Goal: Register for event/course

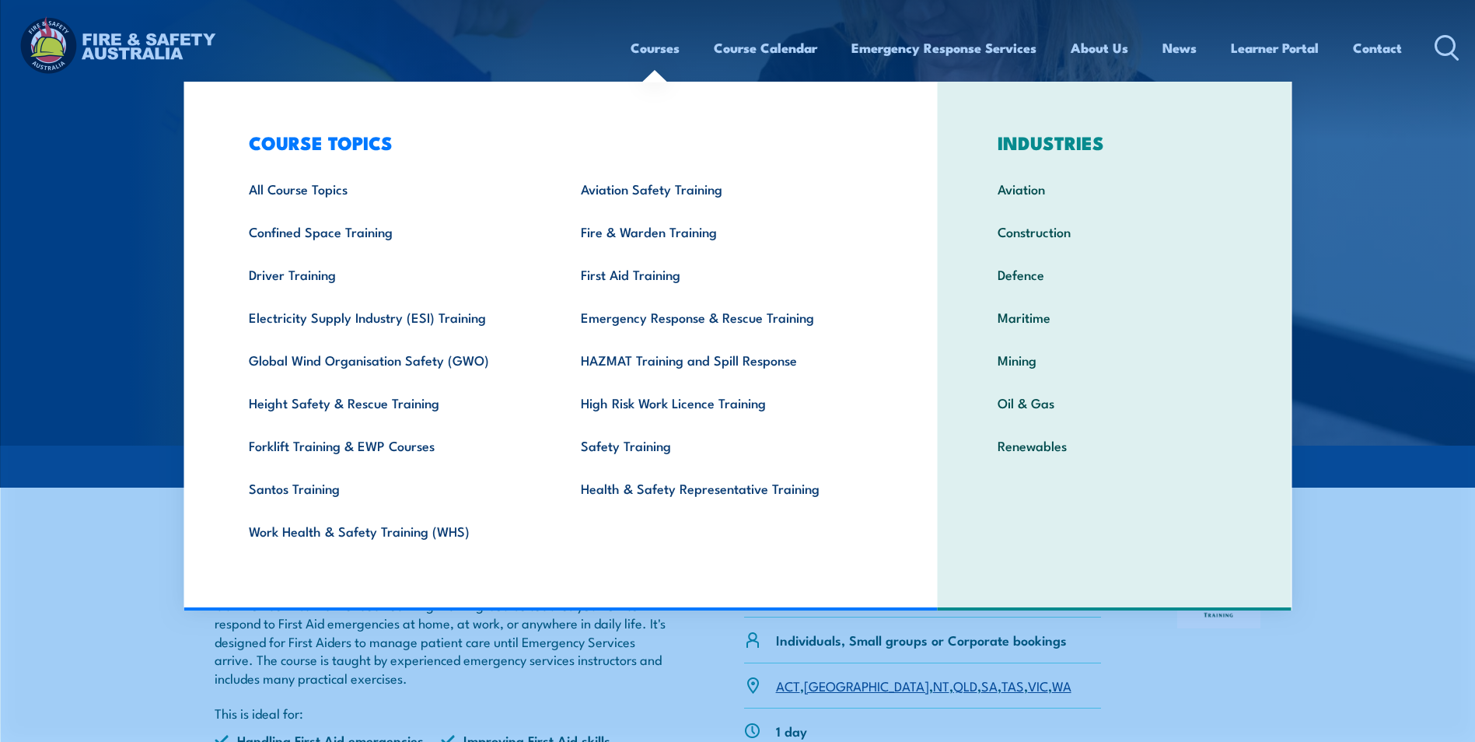
click at [640, 43] on link "Courses" at bounding box center [655, 47] width 49 height 41
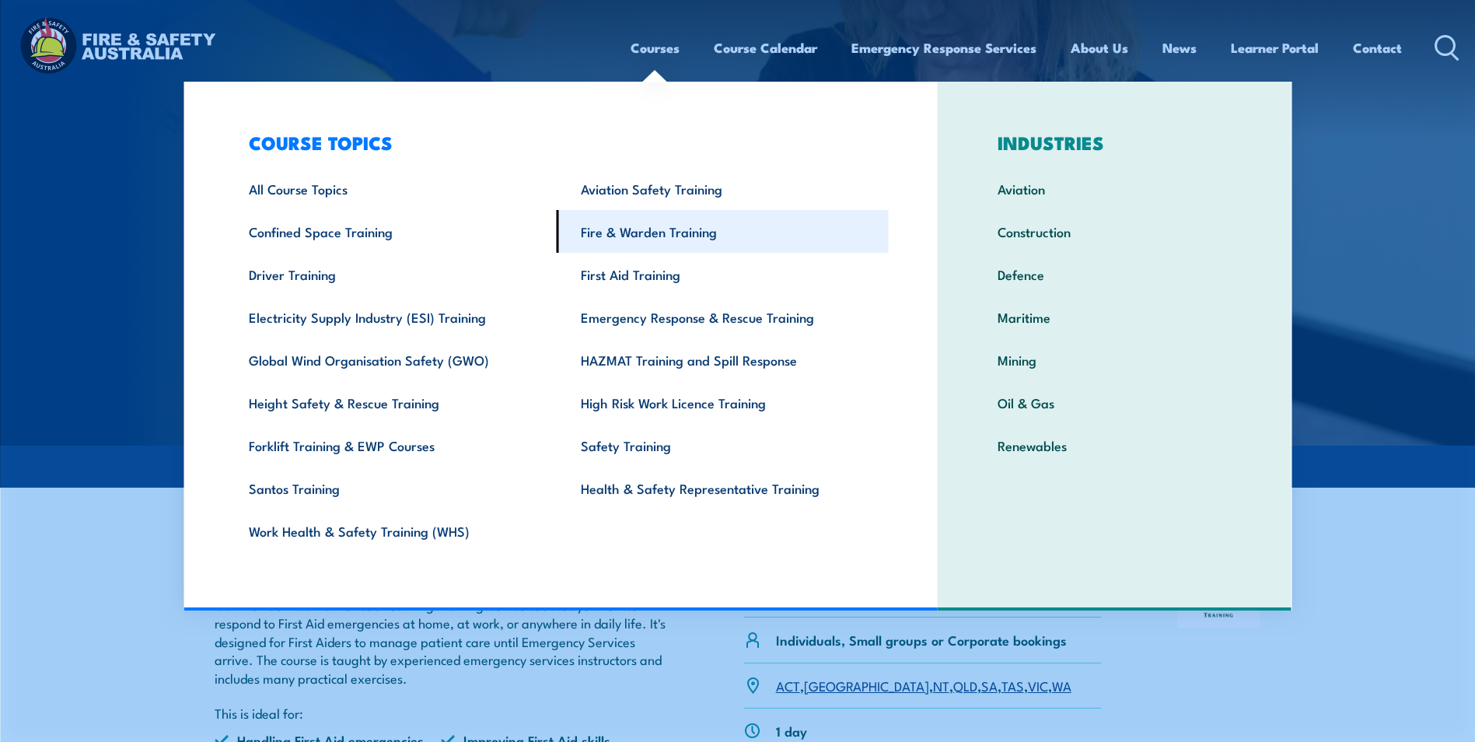
click at [646, 231] on link "Fire & Warden Training" at bounding box center [723, 231] width 332 height 43
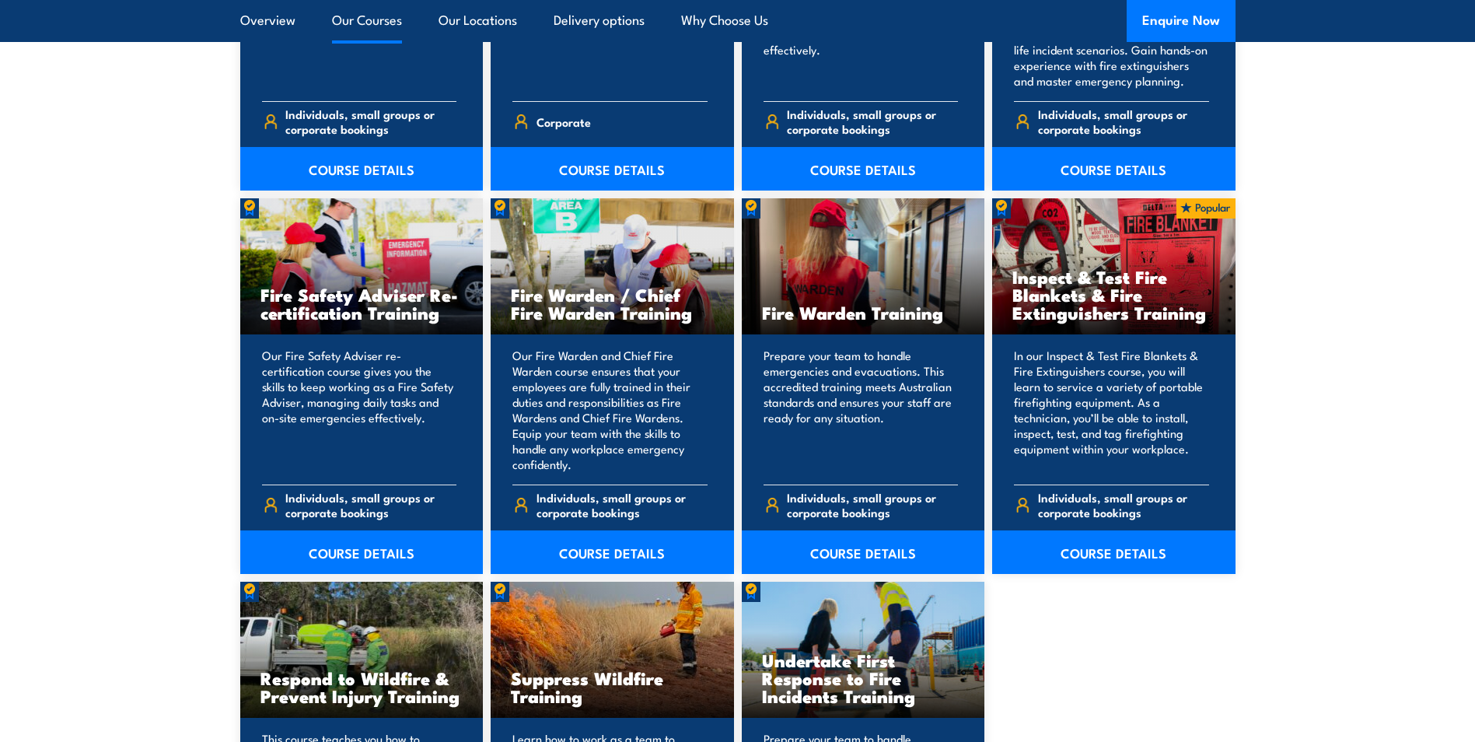
scroll to position [1944, 0]
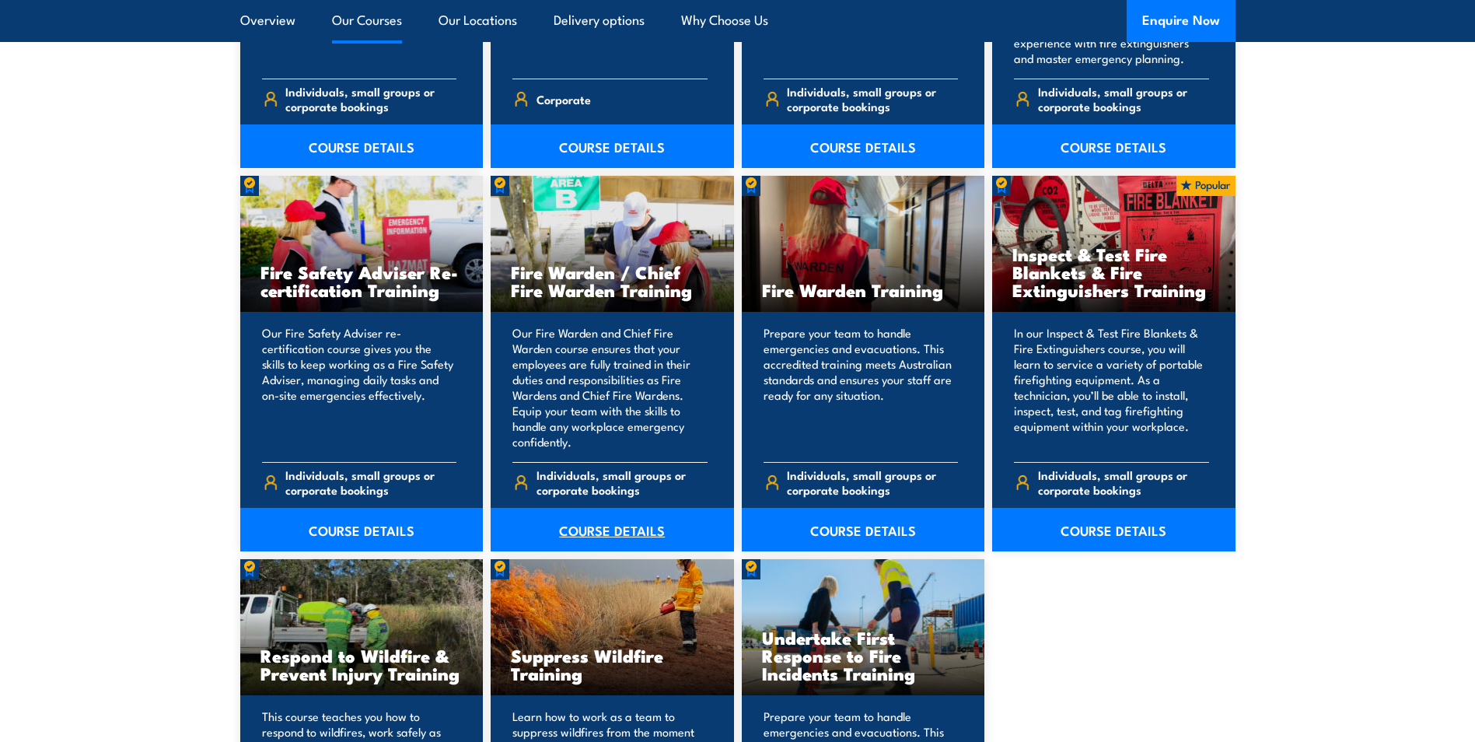
click at [617, 532] on link "COURSE DETAILS" at bounding box center [612, 530] width 243 height 44
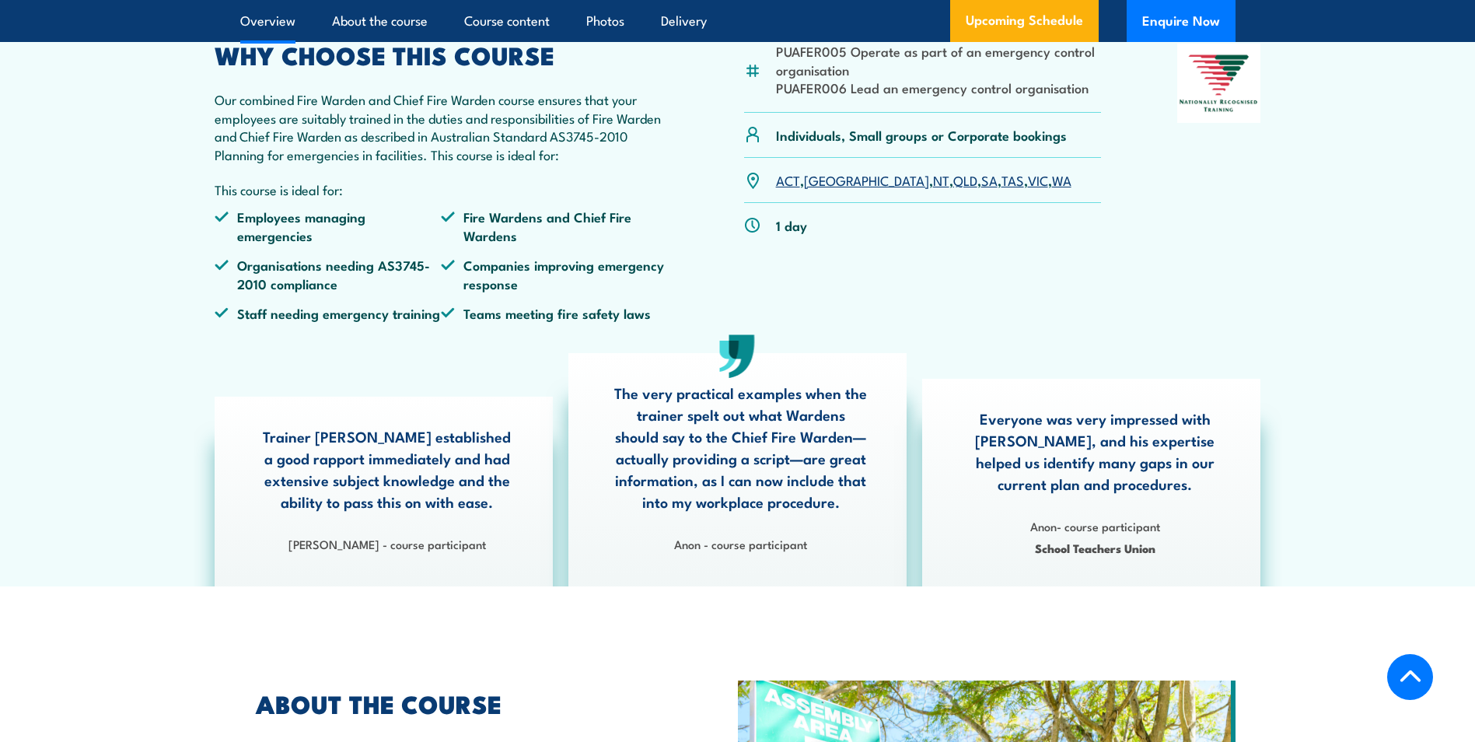
scroll to position [156, 0]
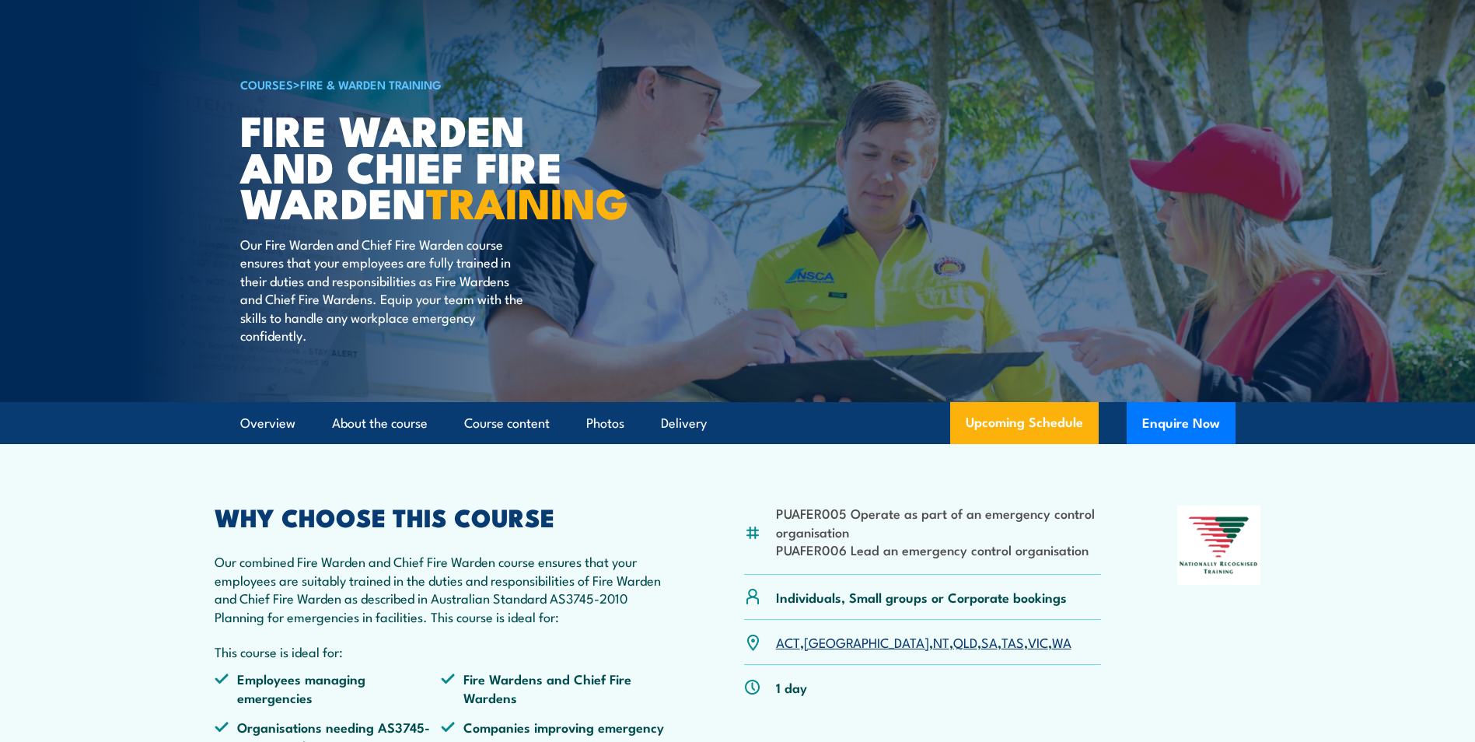
click at [981, 651] on link "SA" at bounding box center [989, 641] width 16 height 19
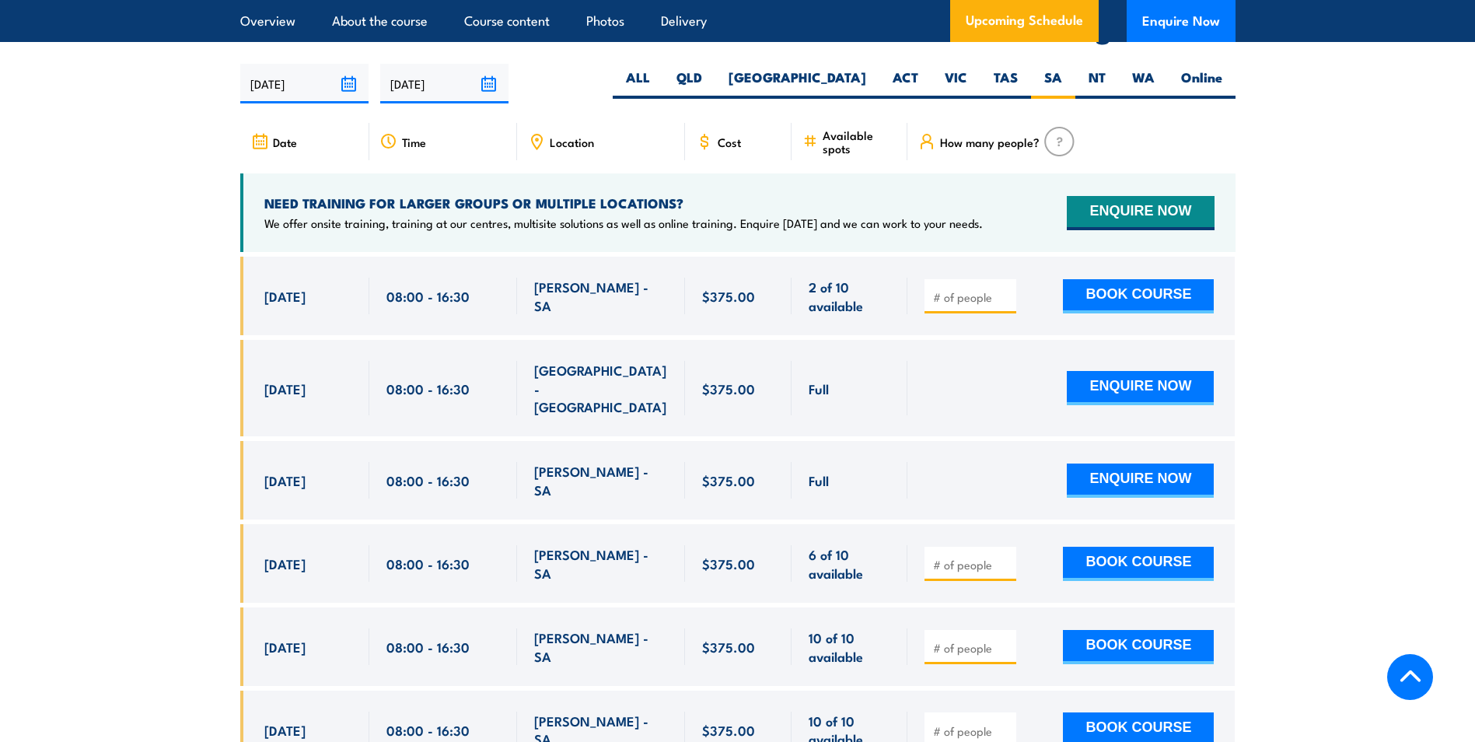
scroll to position [2754, 0]
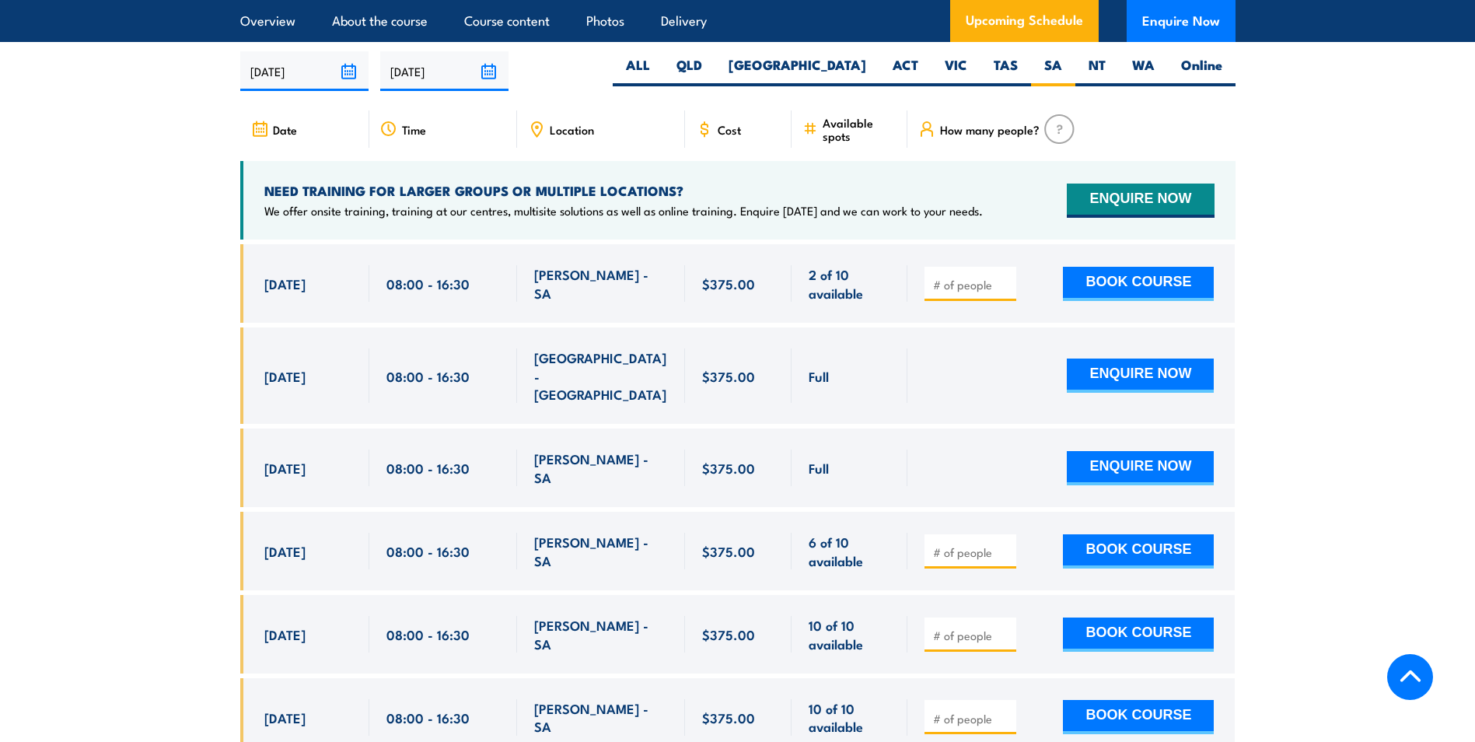
click at [978, 278] on input "number" at bounding box center [972, 285] width 78 height 16
type input "1"
click at [1114, 277] on button "BOOK COURSE" at bounding box center [1138, 284] width 151 height 34
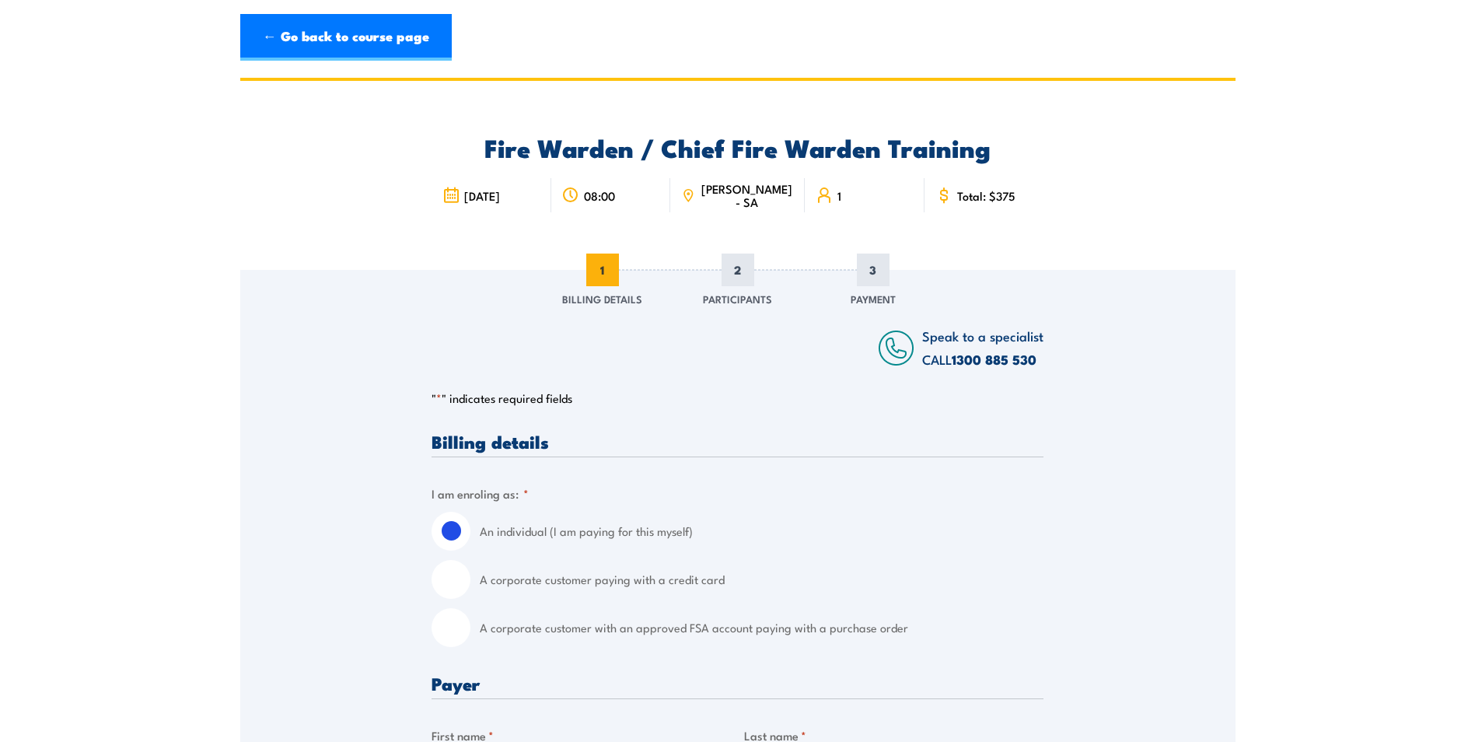
click at [452, 631] on input "A corporate customer with an approved FSA account paying with a purchase order" at bounding box center [451, 627] width 39 height 39
radio input "true"
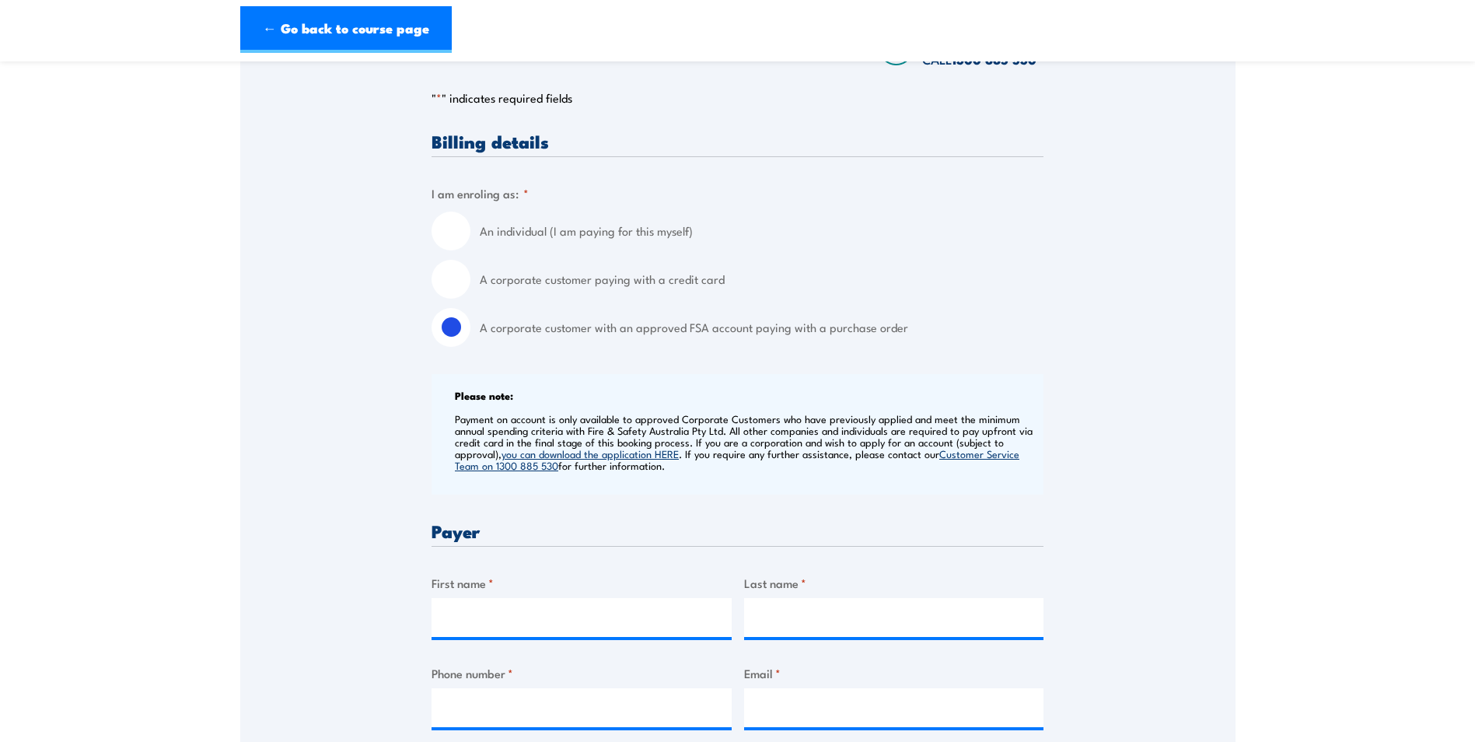
scroll to position [311, 0]
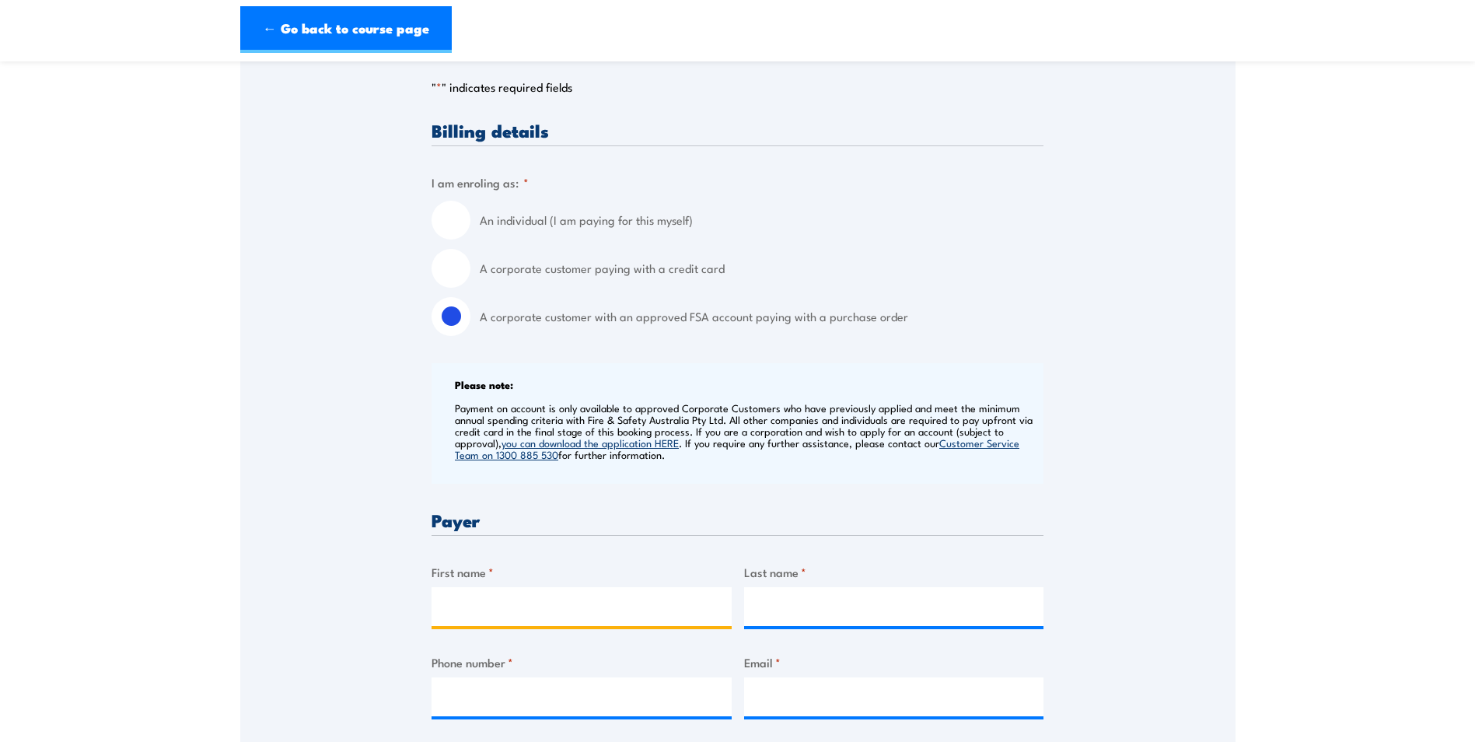
click at [467, 611] on input "First name *" at bounding box center [582, 606] width 300 height 39
type input "Christina"
type input "Clark"
type input "0432153253"
type input "christina.clark@northeastauto.com.au"
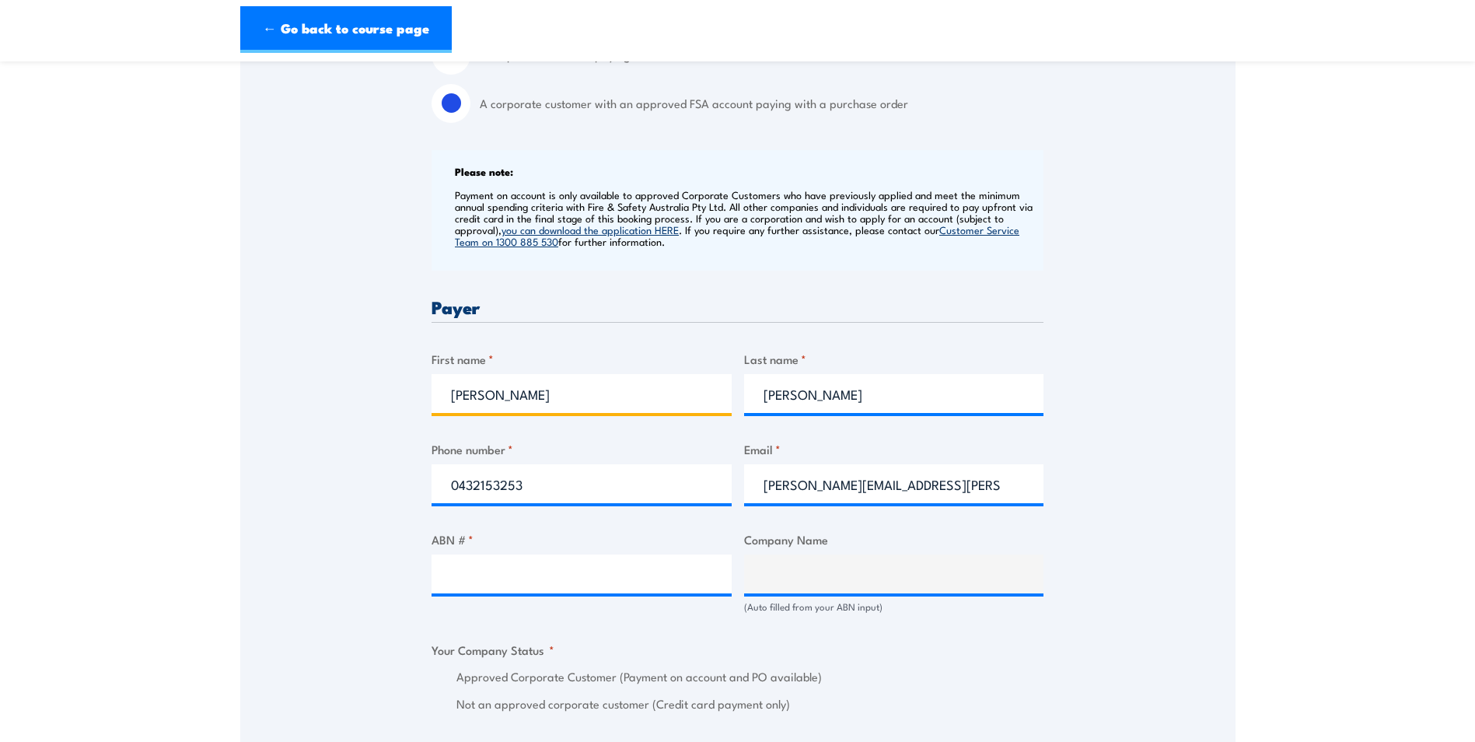
scroll to position [544, 0]
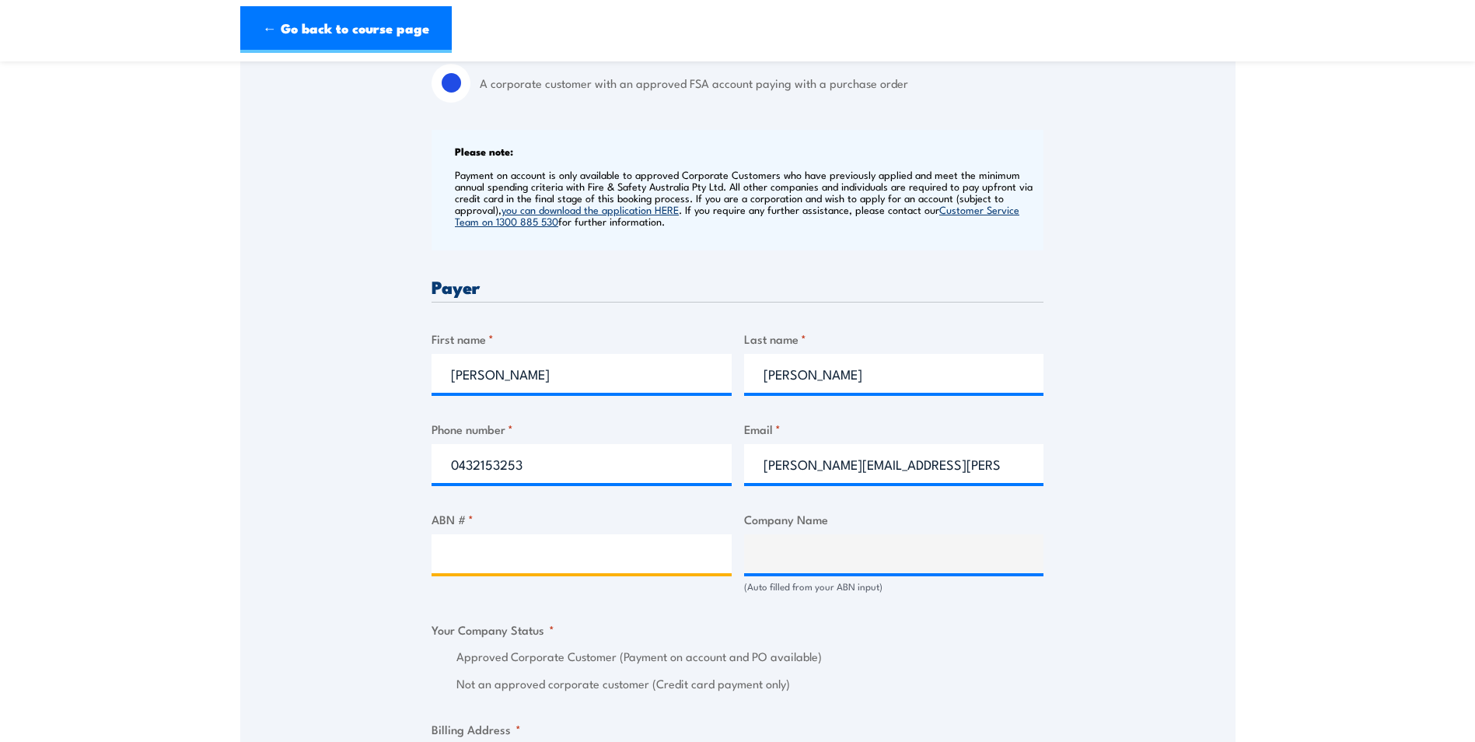
click at [584, 554] on input "ABN # *" at bounding box center [582, 553] width 300 height 39
paste input "42 008 000 664"
type input "42 008 000 664"
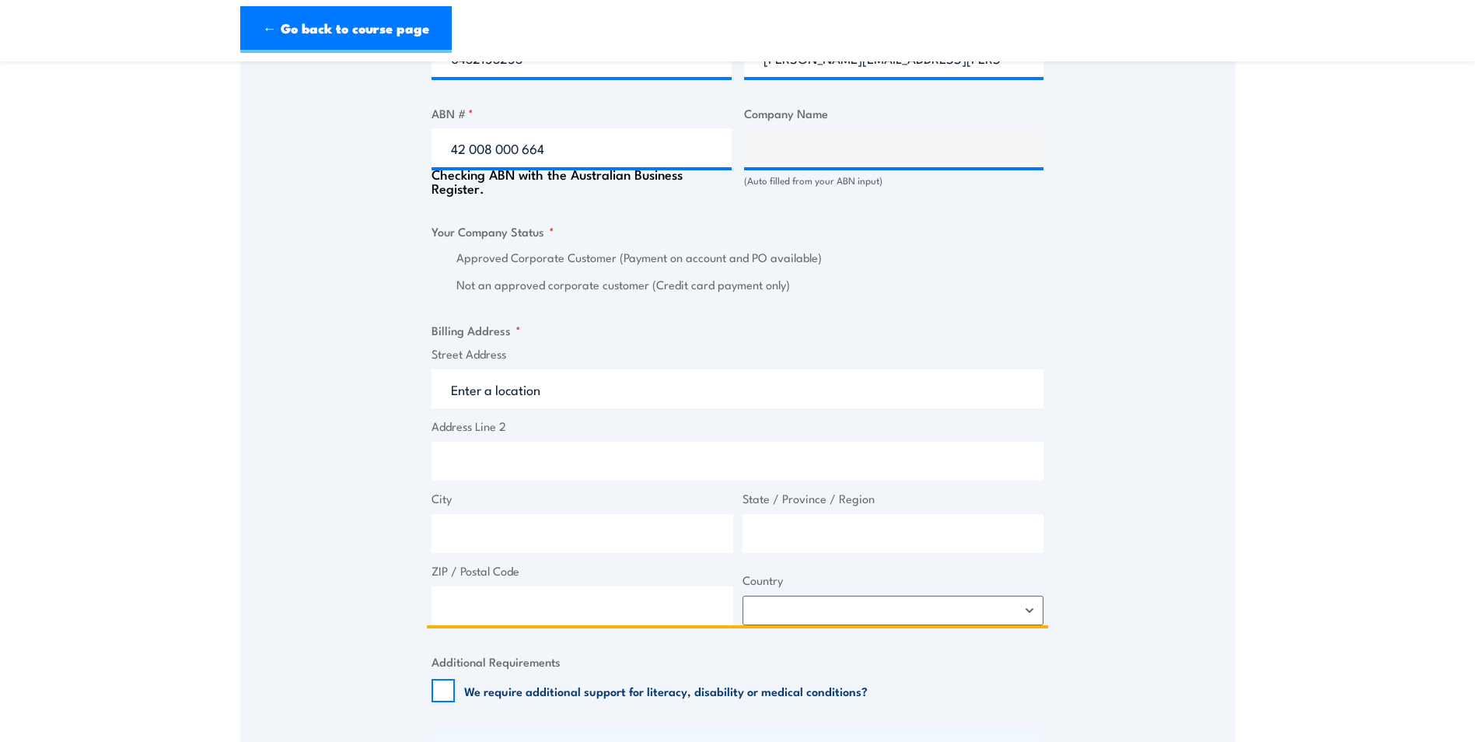
scroll to position [968, 0]
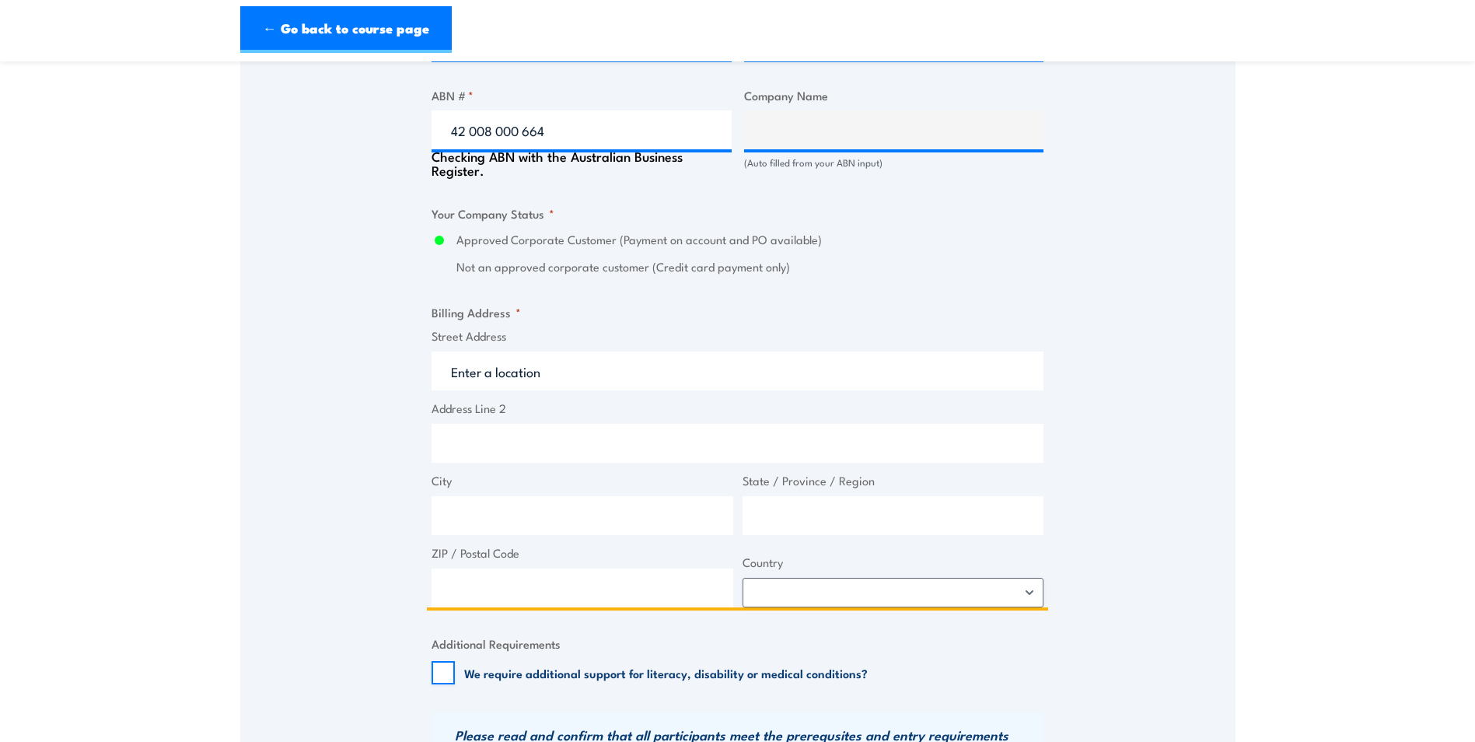
type input "CAPEM PTY. LIMITED"
radio input "true"
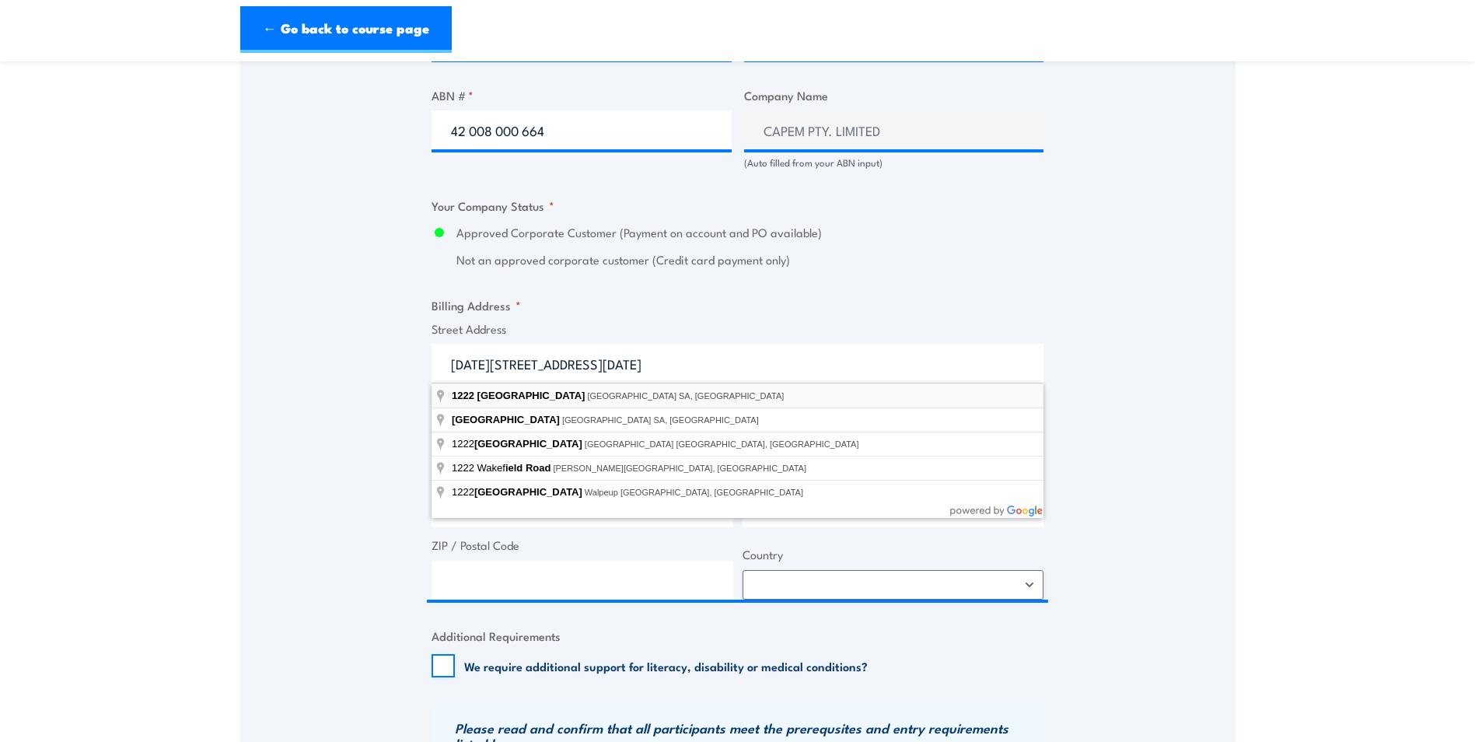
type input "1222 Port Wakefield Road, Waterloo Corner SA, Australia"
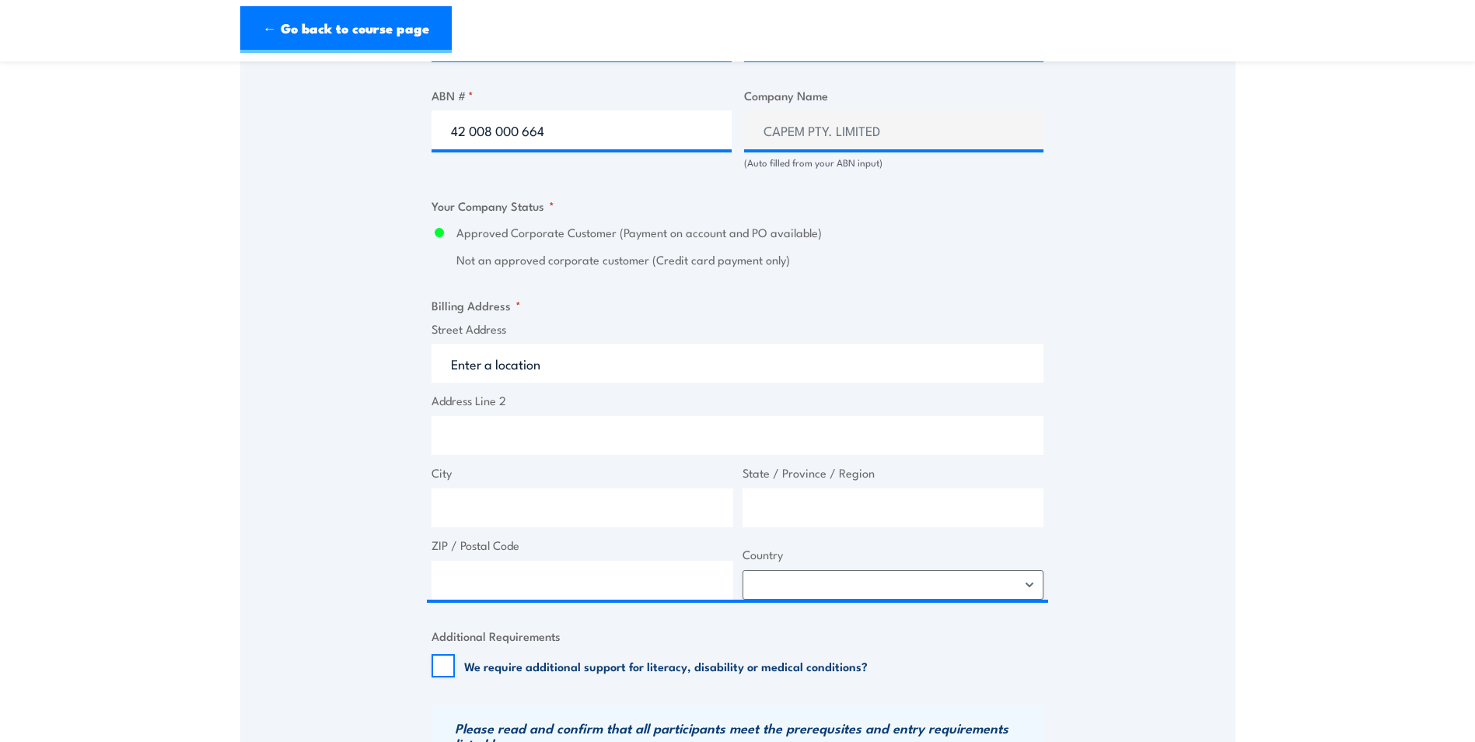
type input "1222 Port Wakefield Rd"
type input "Waterloo Corner"
type input "South Australia"
type input "5110"
select select "Australia"
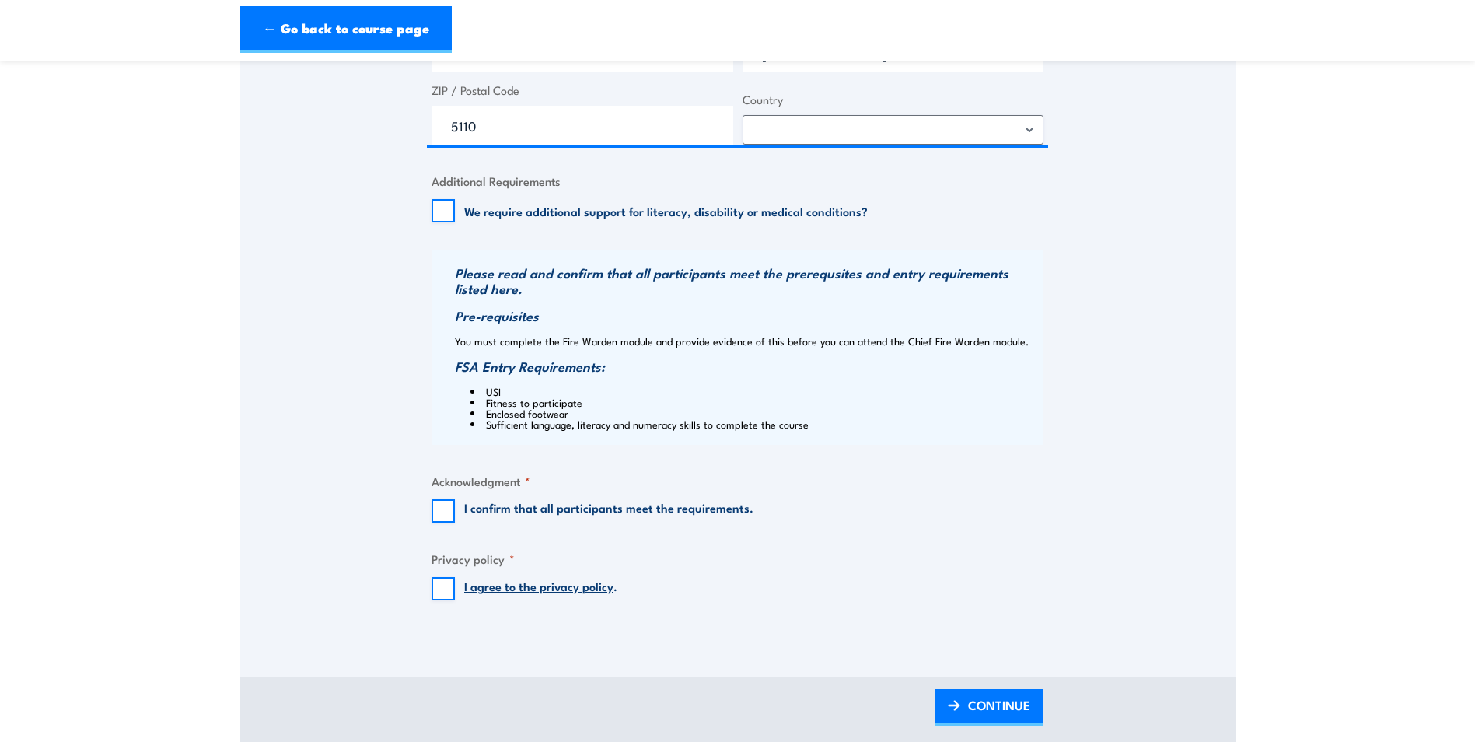
scroll to position [1512, 0]
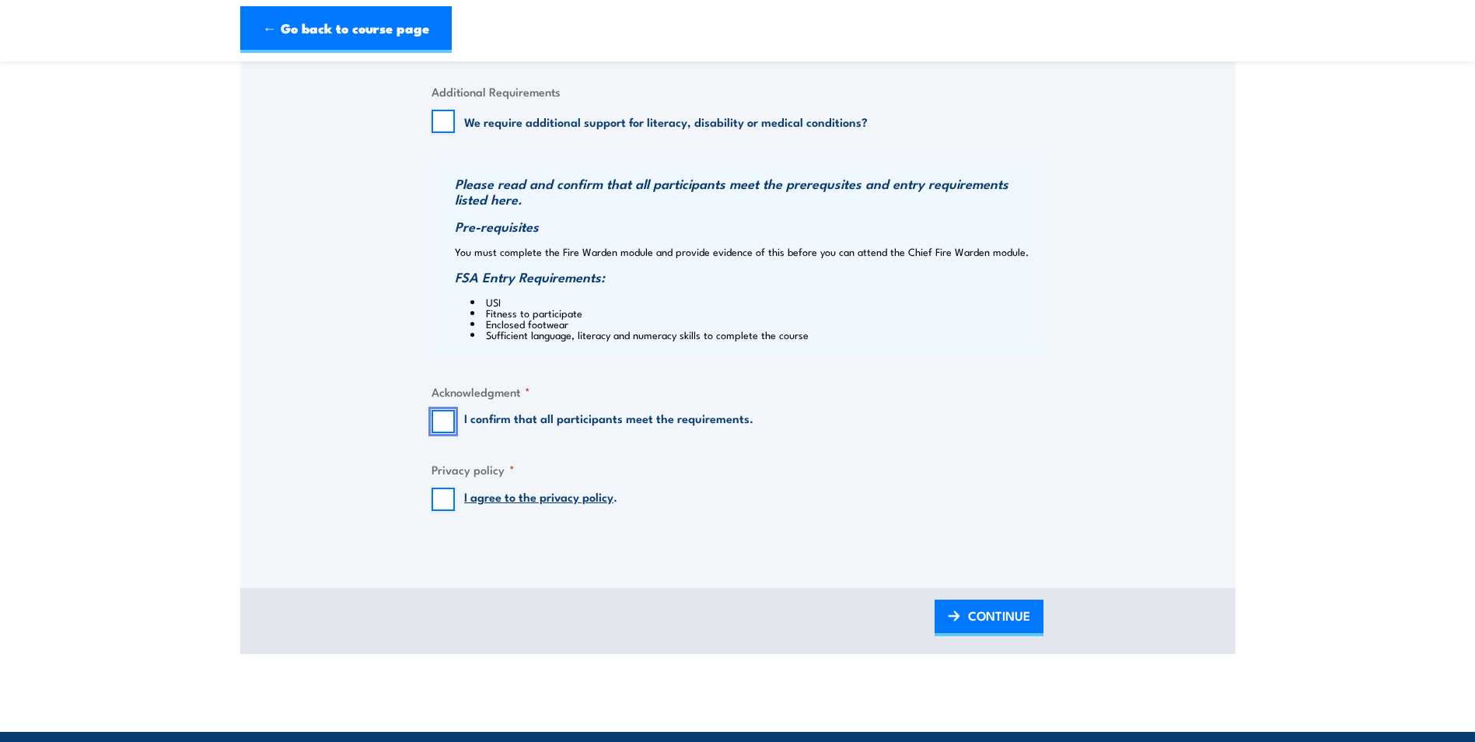
drag, startPoint x: 441, startPoint y: 418, endPoint x: 449, endPoint y: 481, distance: 62.8
click at [441, 419] on input "I confirm that all participants meet the requirements." at bounding box center [443, 421] width 23 height 23
checkbox input "true"
click at [443, 496] on input "I agree to the privacy policy ." at bounding box center [443, 499] width 23 height 23
checkbox input "true"
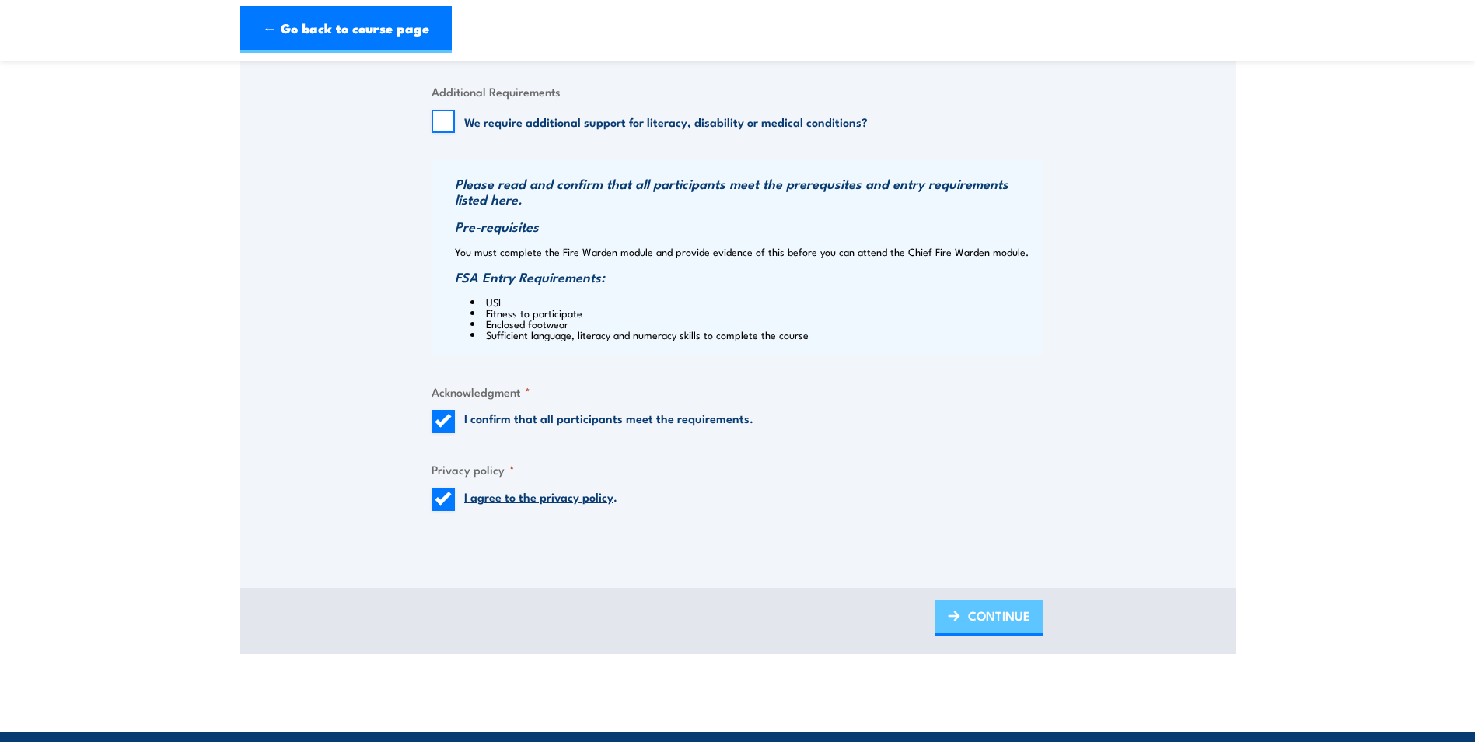
click at [991, 605] on span "CONTINUE" at bounding box center [999, 615] width 62 height 41
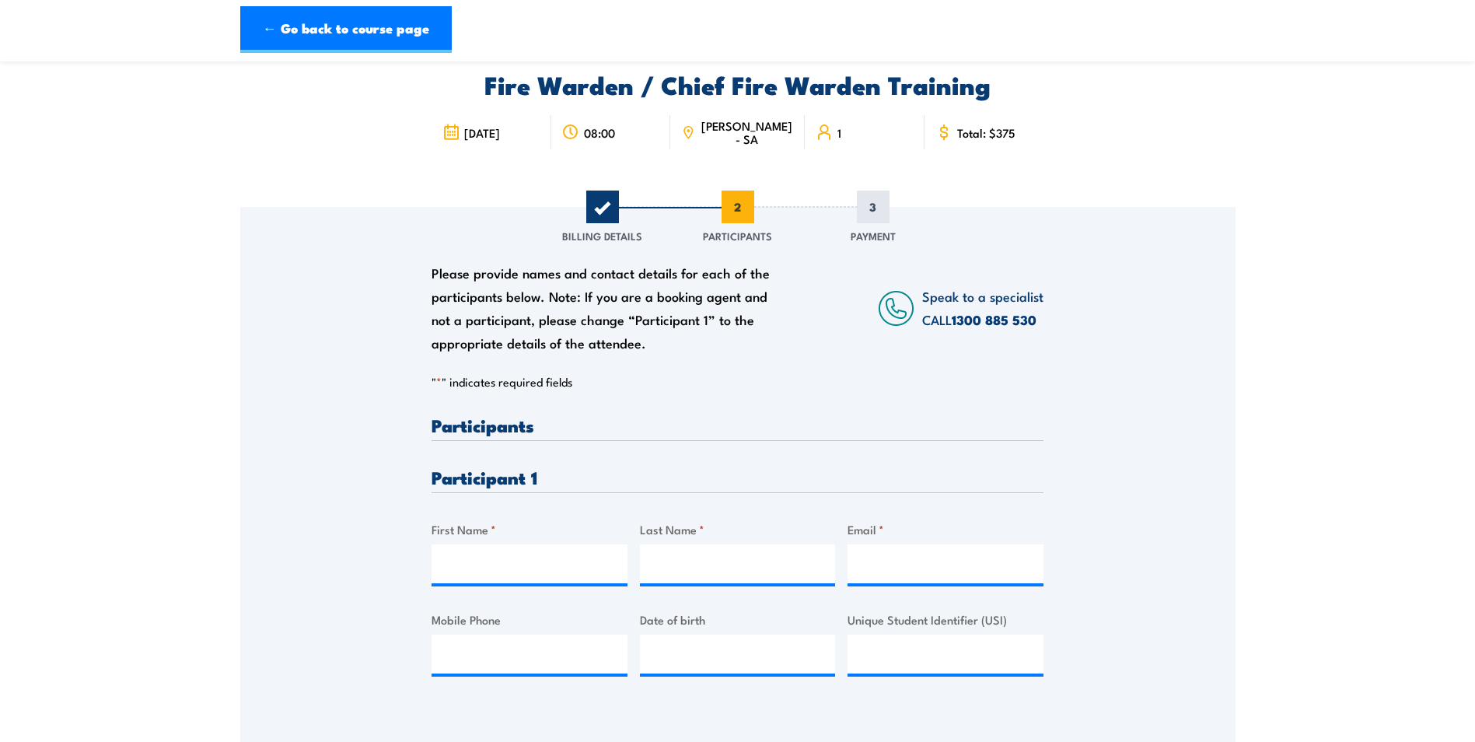
scroll to position [0, 0]
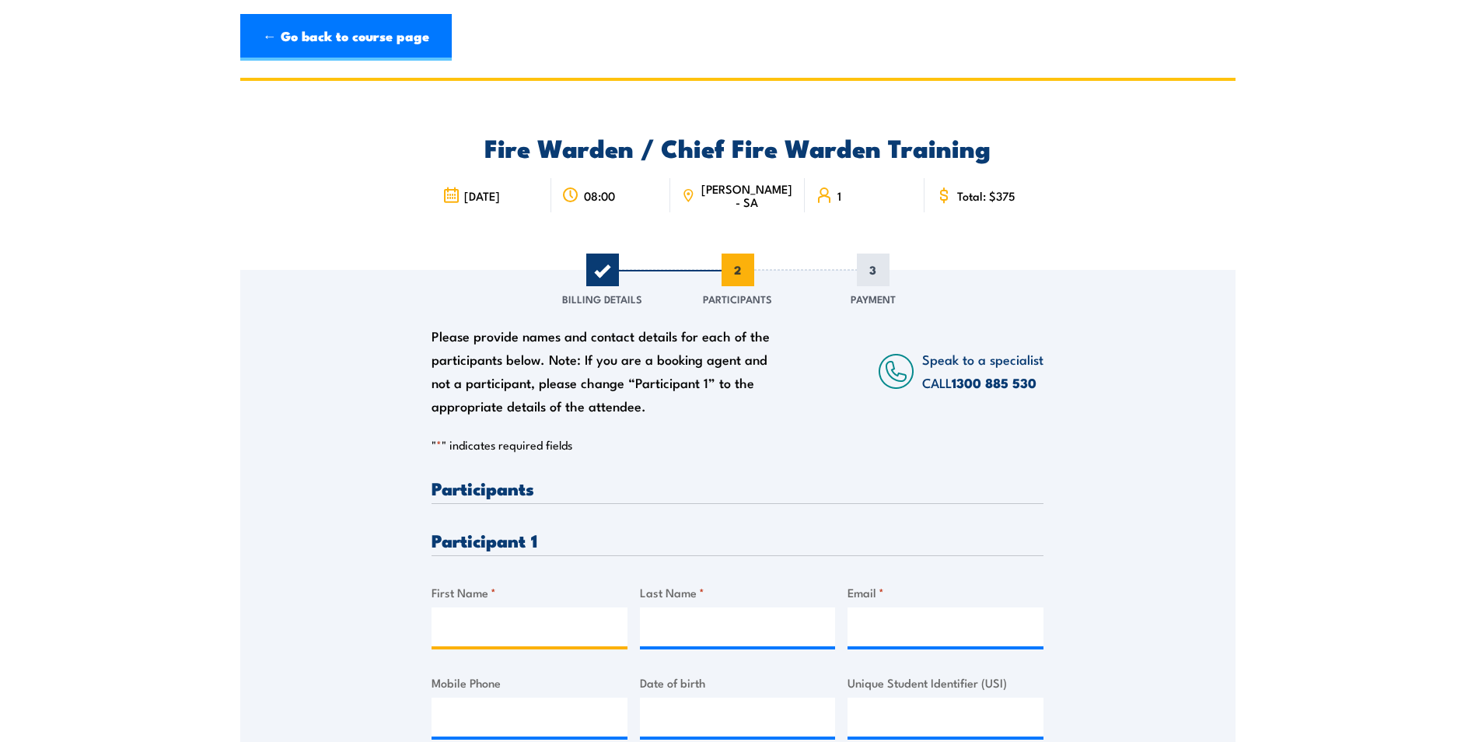
click at [463, 623] on input "First Name *" at bounding box center [530, 626] width 196 height 39
type input "Brett"
type input "Kelly"
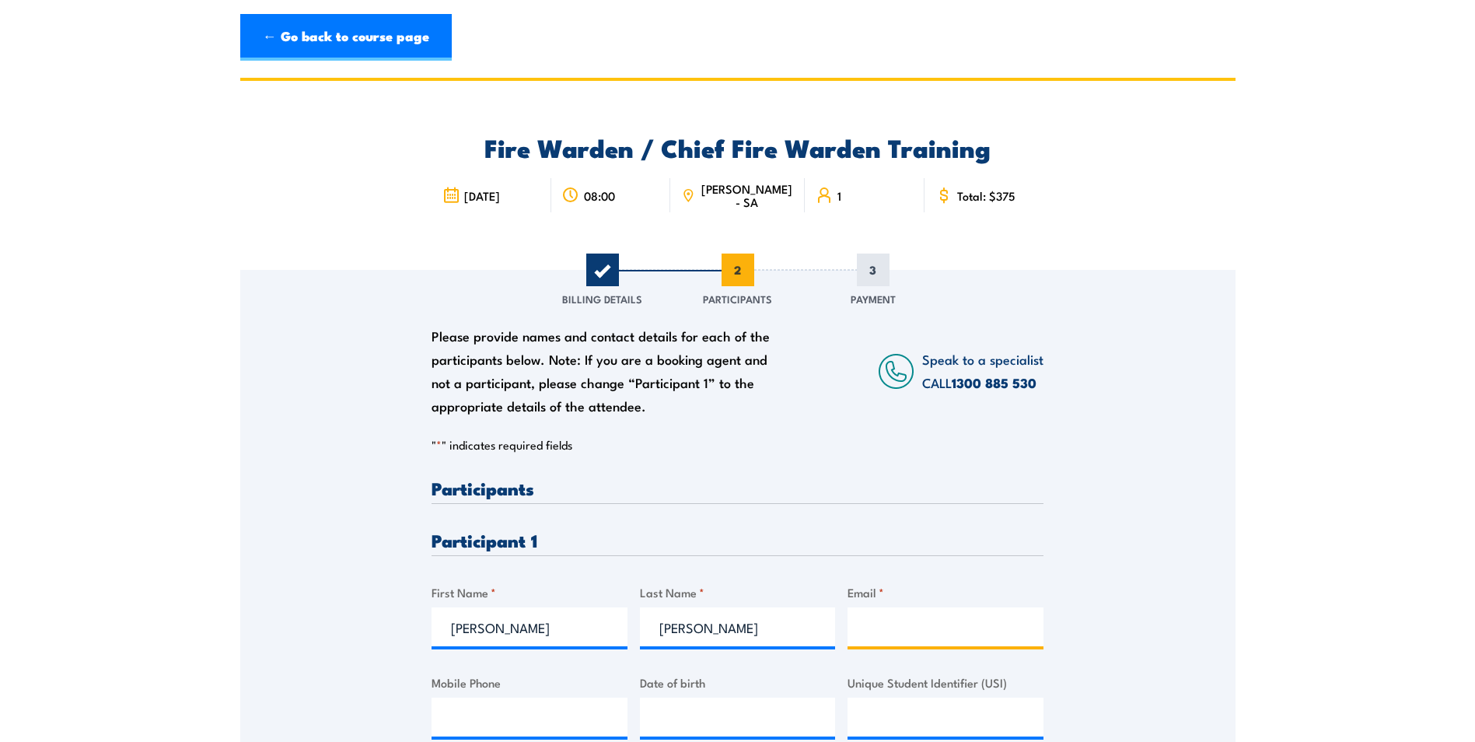
click at [906, 624] on input "Email *" at bounding box center [946, 626] width 196 height 39
paste input "brett.kelly@northeastauto.com.au"
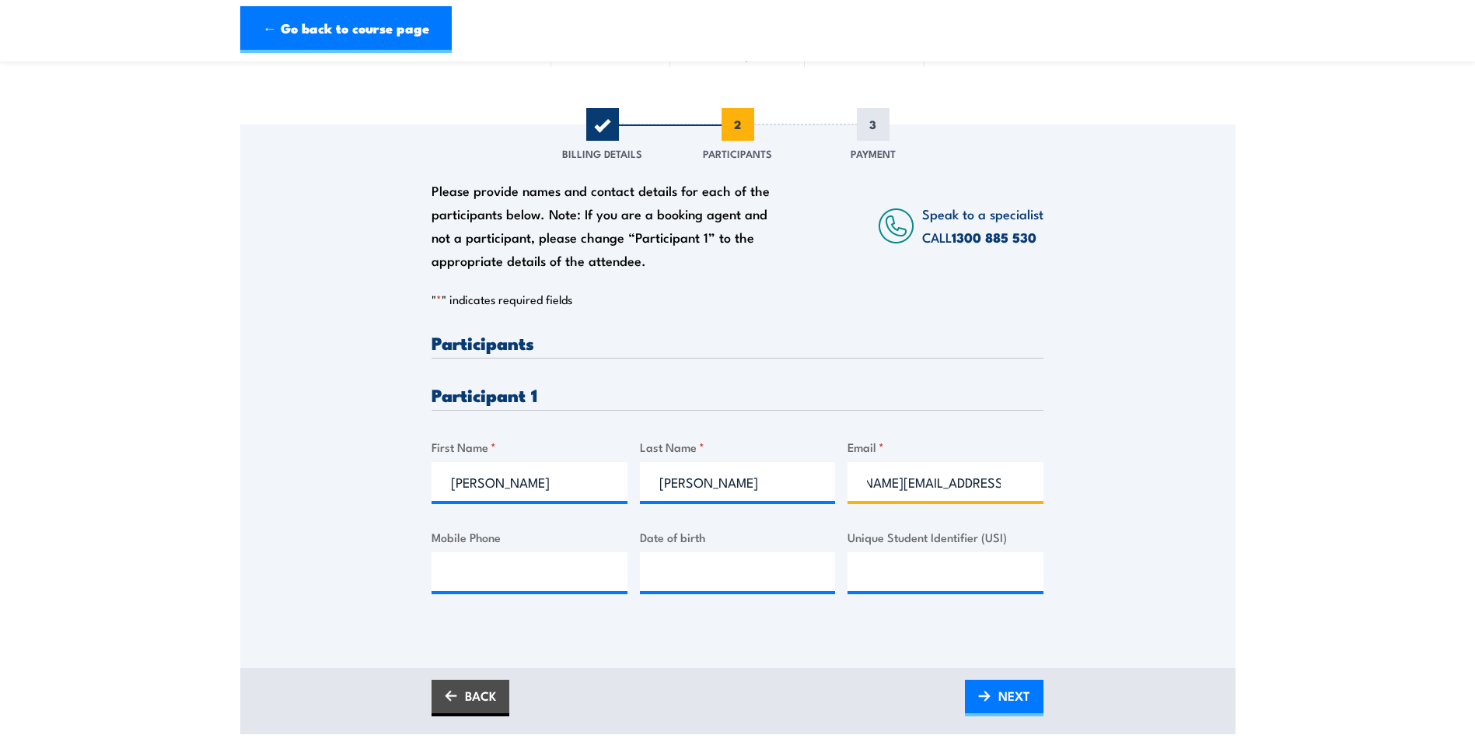
scroll to position [156, 0]
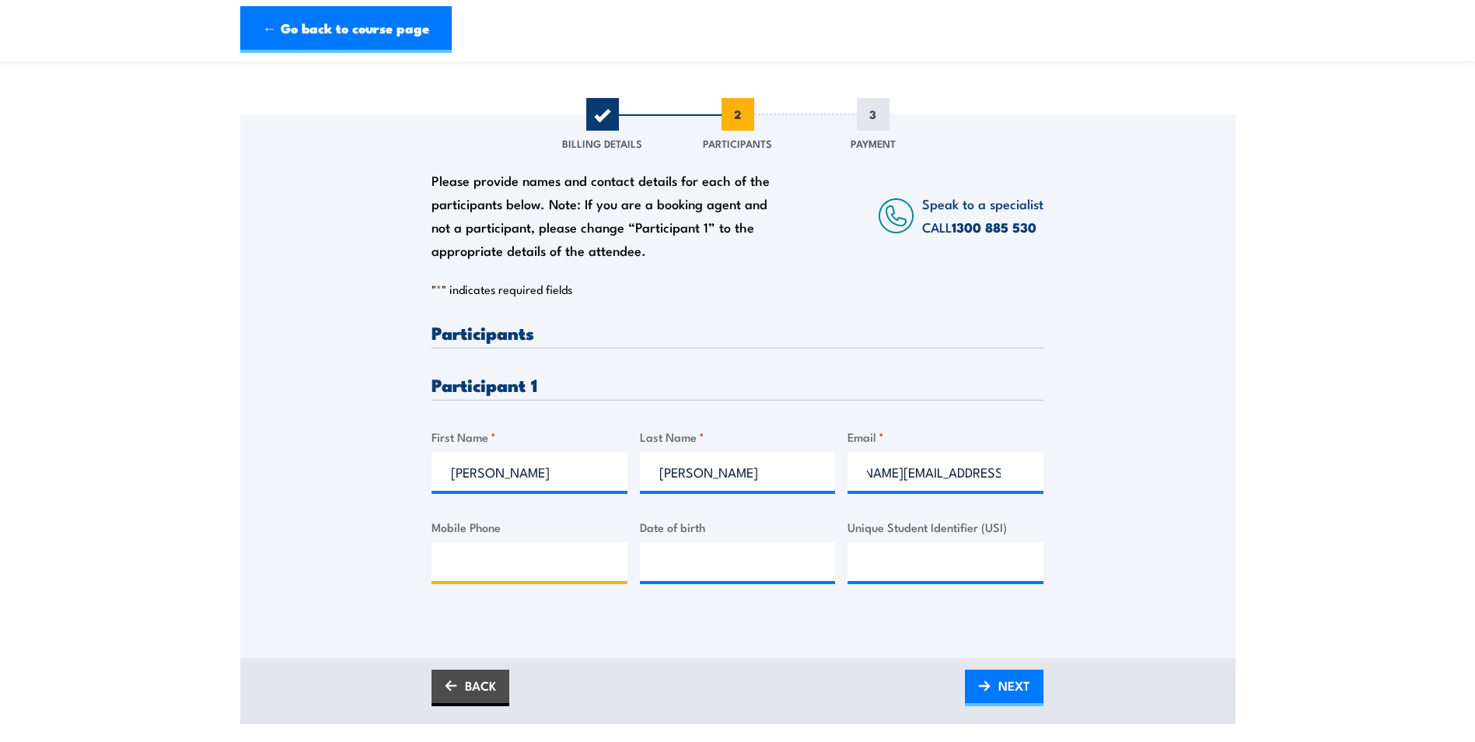
click at [533, 567] on input "Mobile Phone" at bounding box center [530, 561] width 196 height 39
drag, startPoint x: 995, startPoint y: 475, endPoint x: 792, endPoint y: 482, distance: 203.1
click at [792, 482] on div "Please provide names and contact details for each of the participants below. No…" at bounding box center [738, 465] width 612 height 285
type input ".com.au"
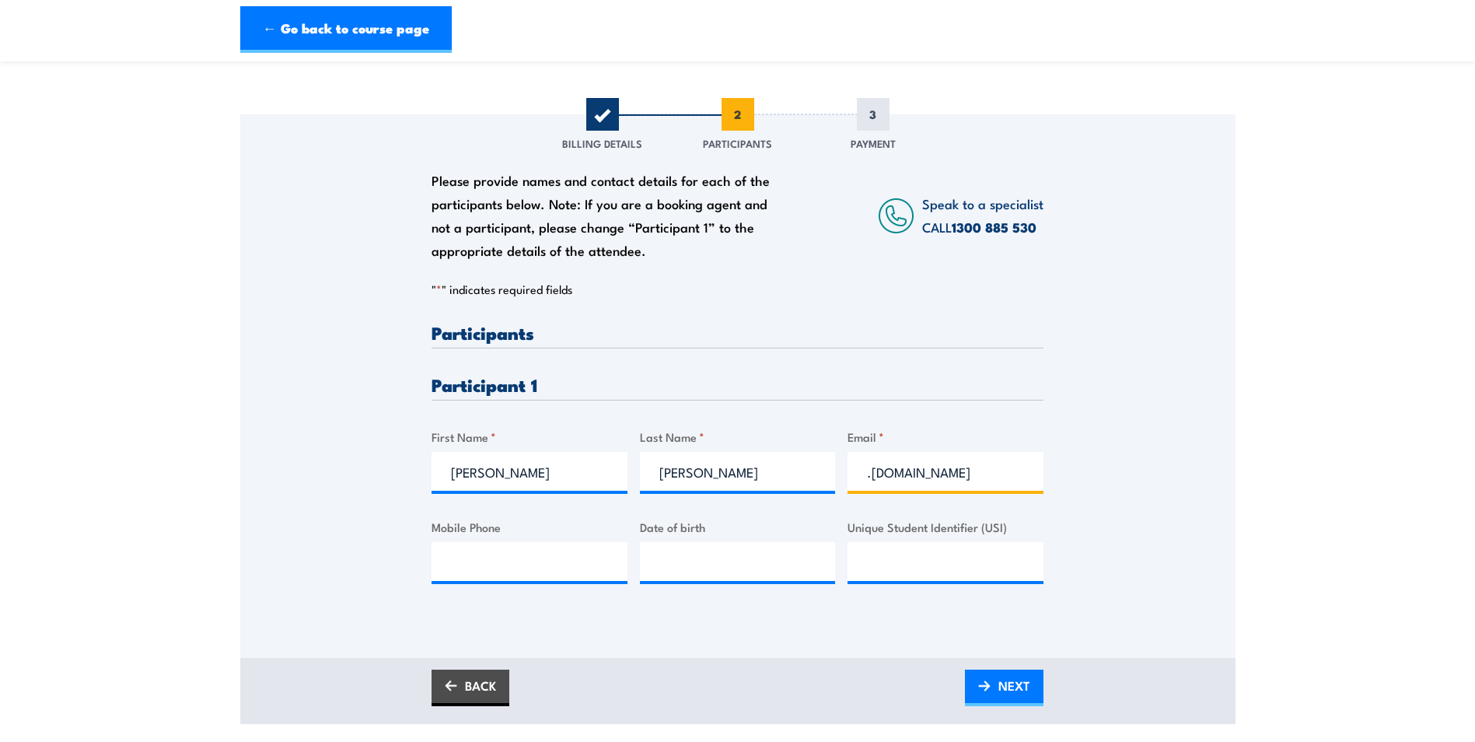
drag, startPoint x: 834, startPoint y: 481, endPoint x: 782, endPoint y: 484, distance: 52.2
click at [782, 483] on div "Please provide names and contact details for each of the participants below. No…" at bounding box center [738, 465] width 612 height 285
paste input "brett627@hotmail.com"
type input "brett627@hotmail.com"
paste input "0411 386 505"
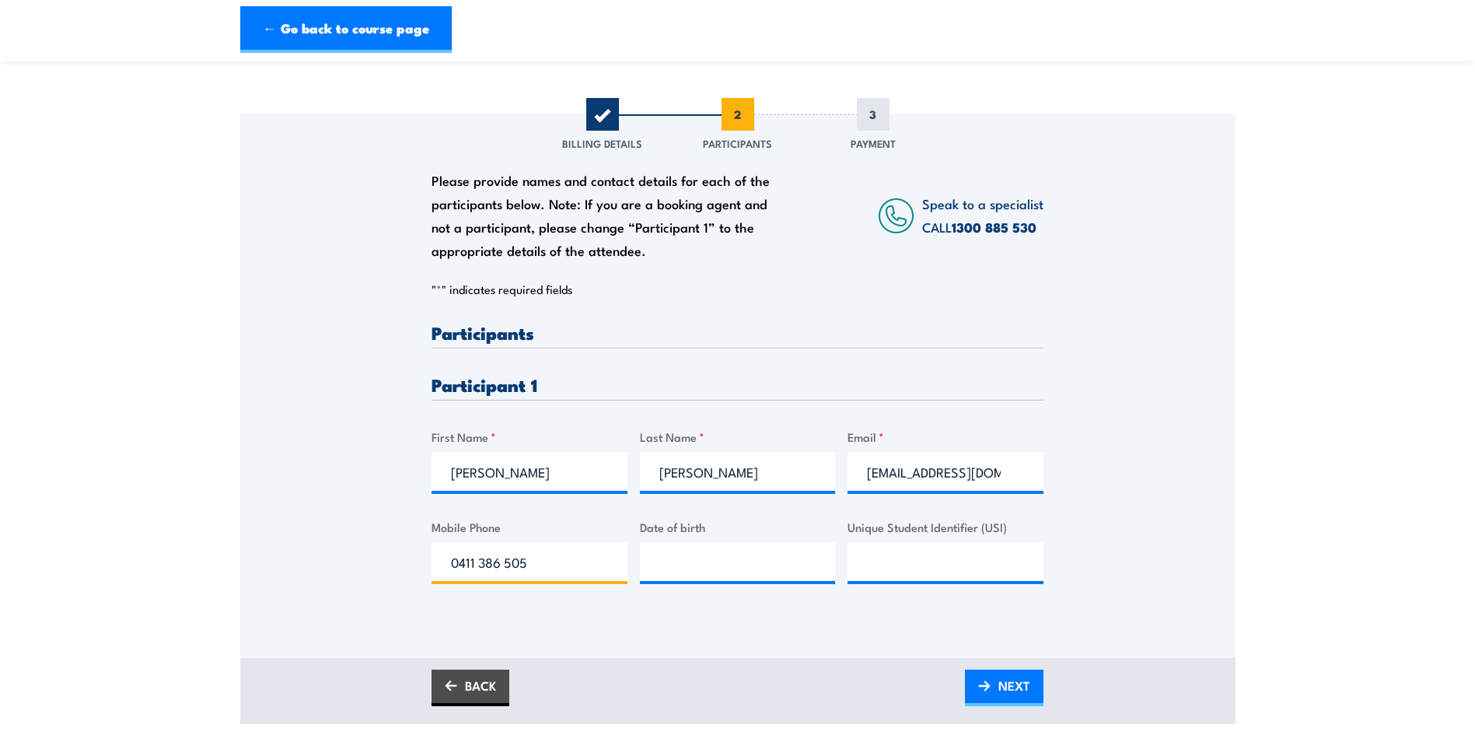
type input "0411 386 505"
type input "__/__/____"
type input "27/06/1989"
paste input "857UU67U6A"
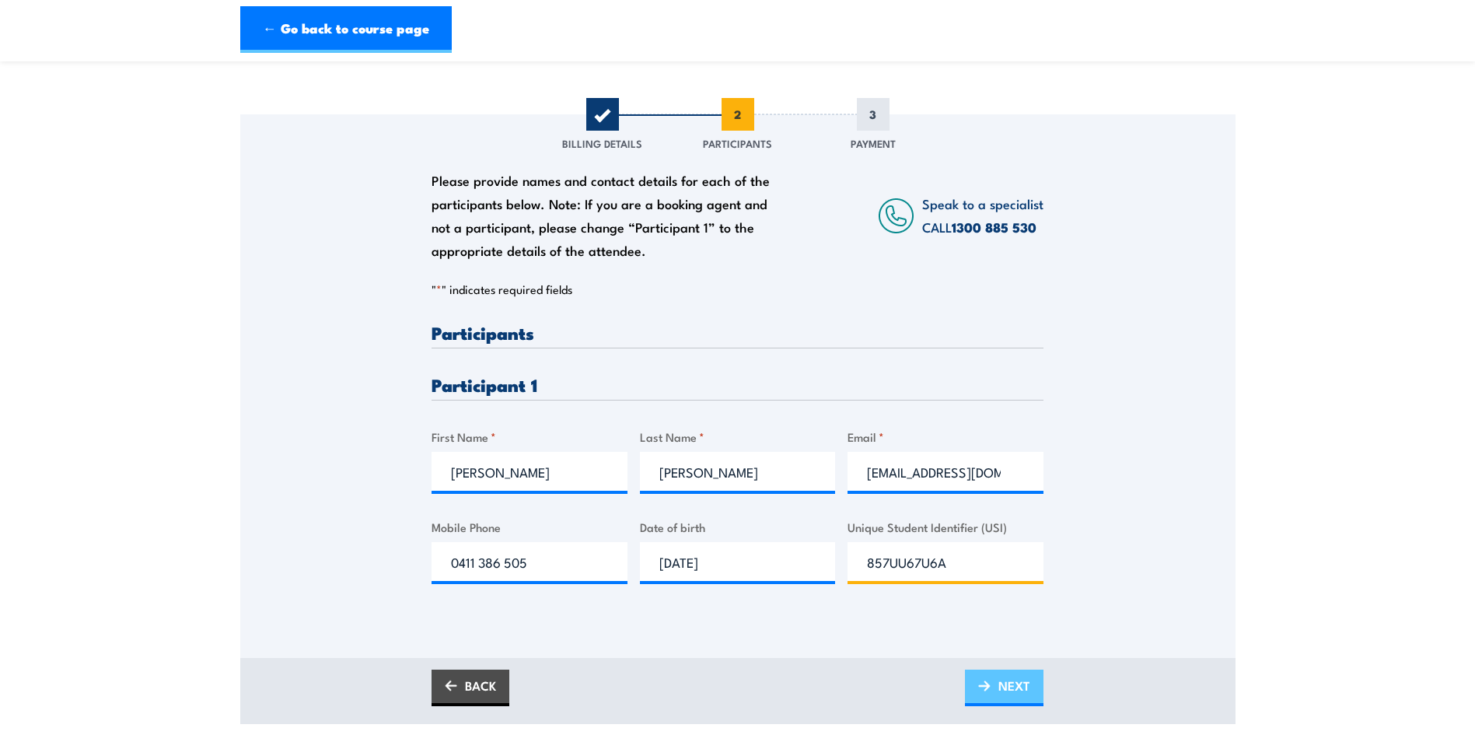
type input "857UU67U6A"
click at [999, 682] on span "NEXT" at bounding box center [1014, 685] width 32 height 41
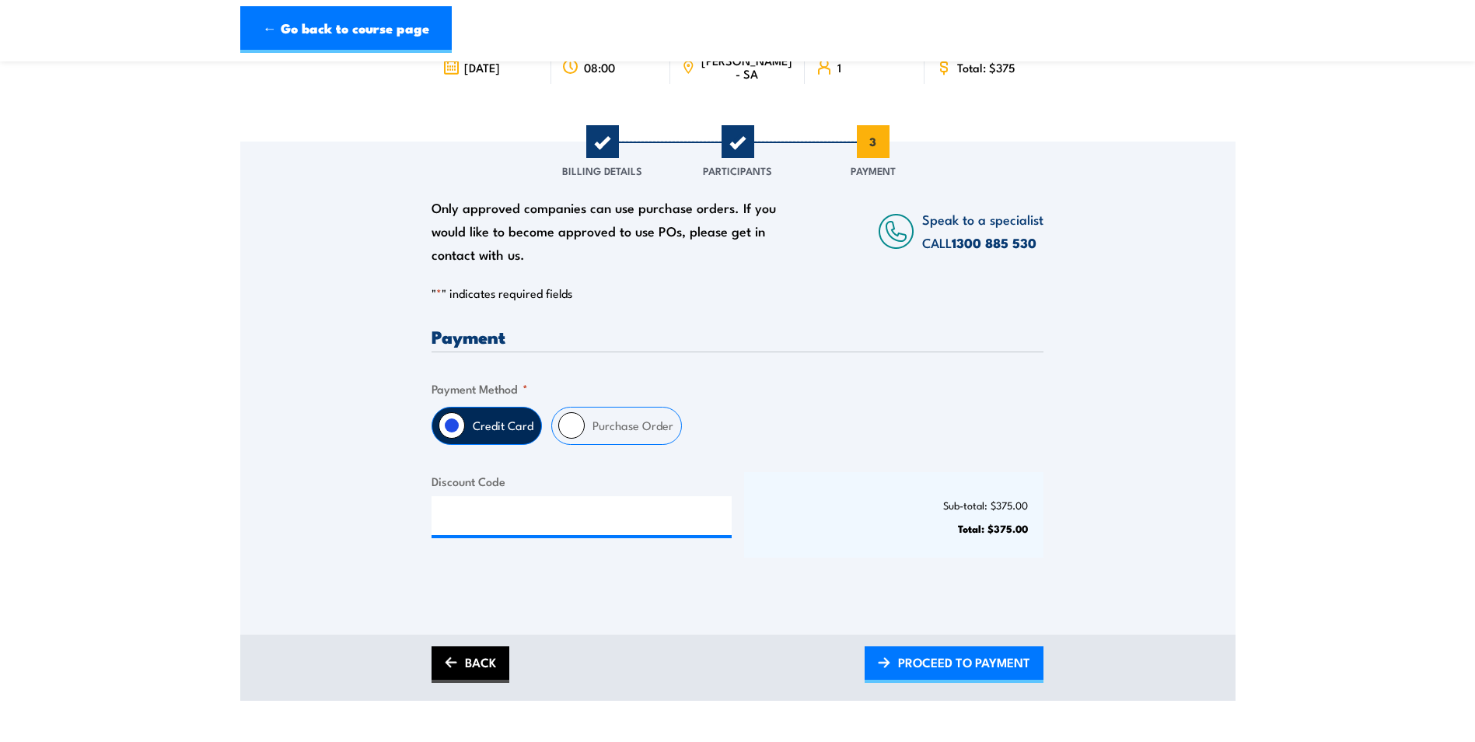
scroll to position [156, 0]
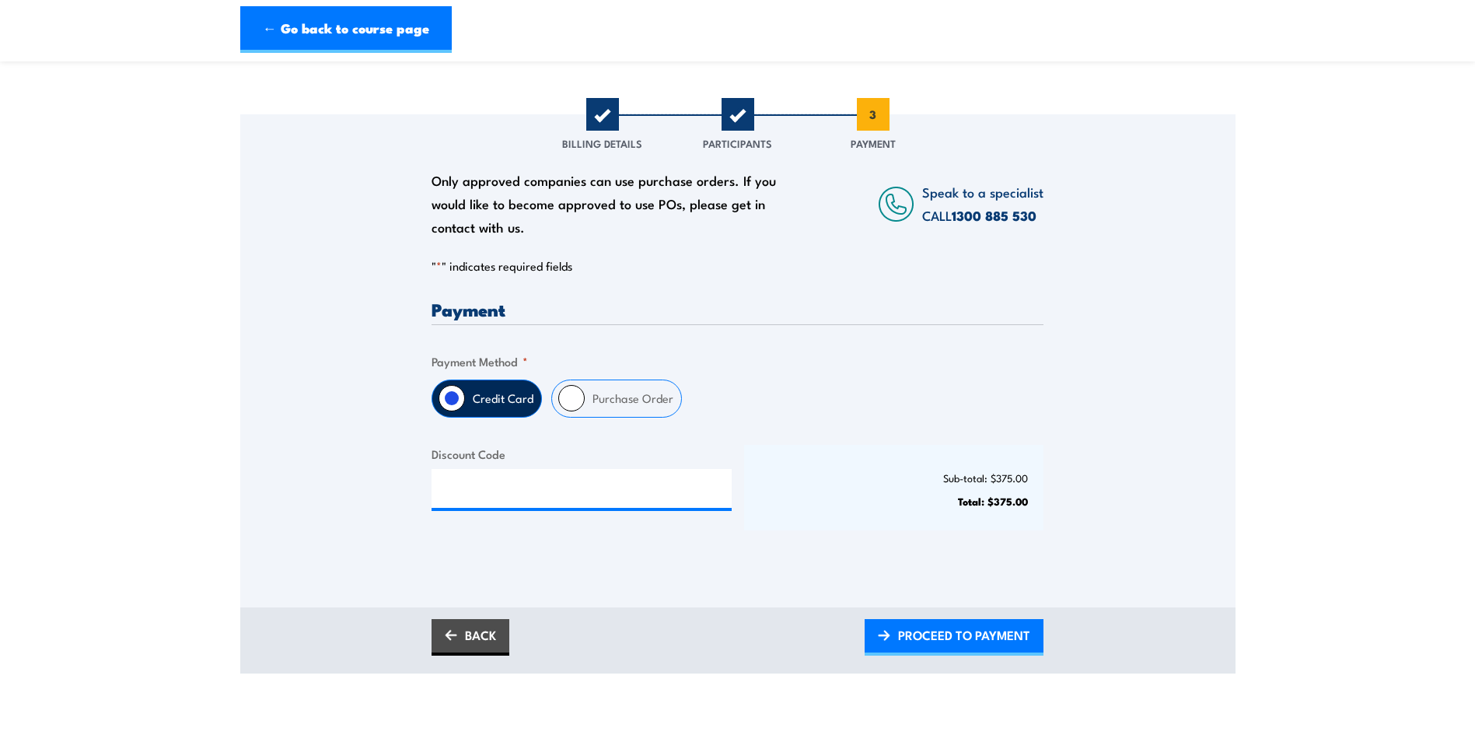
drag, startPoint x: 567, startPoint y: 390, endPoint x: 544, endPoint y: 468, distance: 81.0
click at [567, 390] on input "Purchase Order" at bounding box center [571, 398] width 26 height 26
radio input "true"
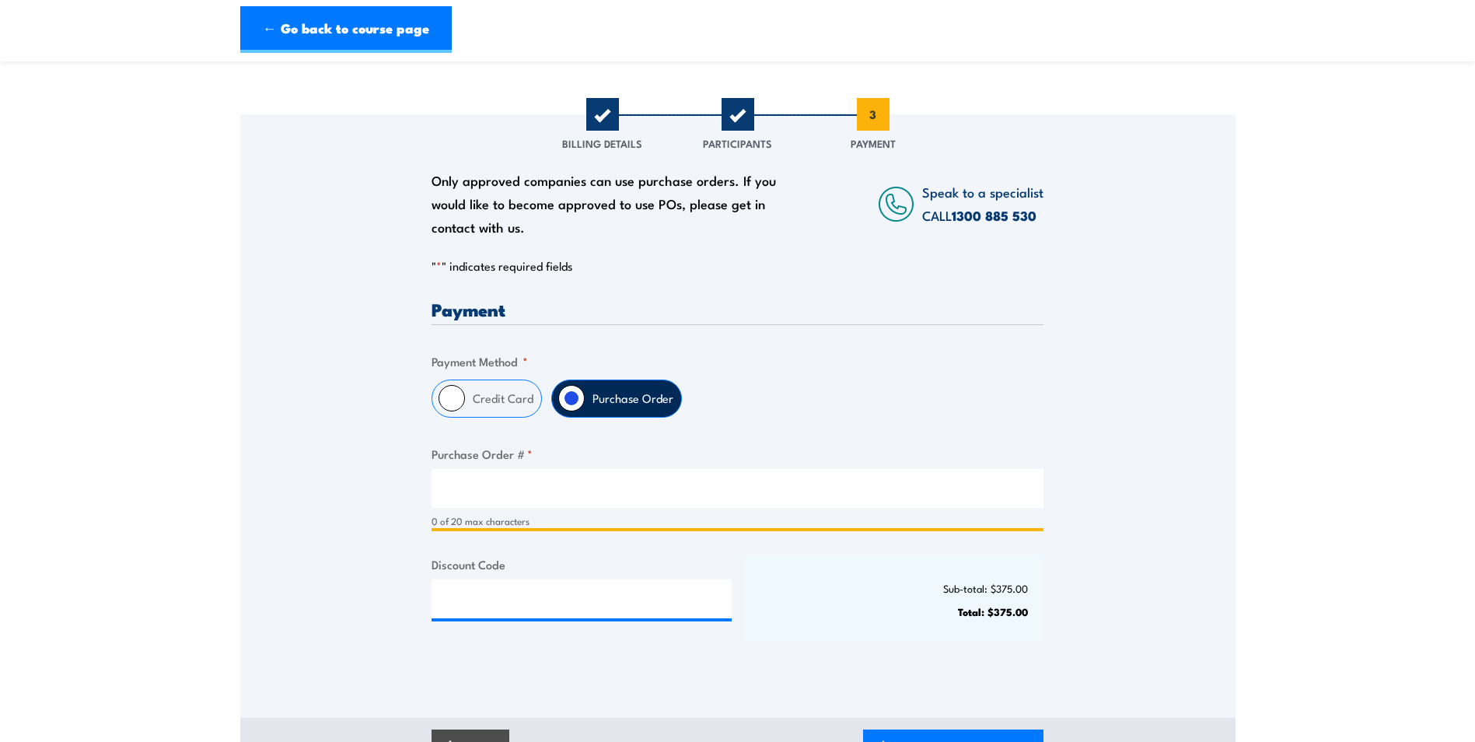
click at [487, 489] on input "Purchase Order # *" at bounding box center [738, 488] width 612 height 39
drag, startPoint x: 530, startPoint y: 495, endPoint x: 408, endPoint y: 497, distance: 121.3
click at [408, 496] on div "Only approved companies can use purchase orders. If you would like to become ap…" at bounding box center [737, 394] width 995 height 560
click at [449, 489] on input "Lonsdale" at bounding box center [738, 488] width 612 height 39
click at [560, 492] on input "NE Lonsdale" at bounding box center [738, 488] width 612 height 39
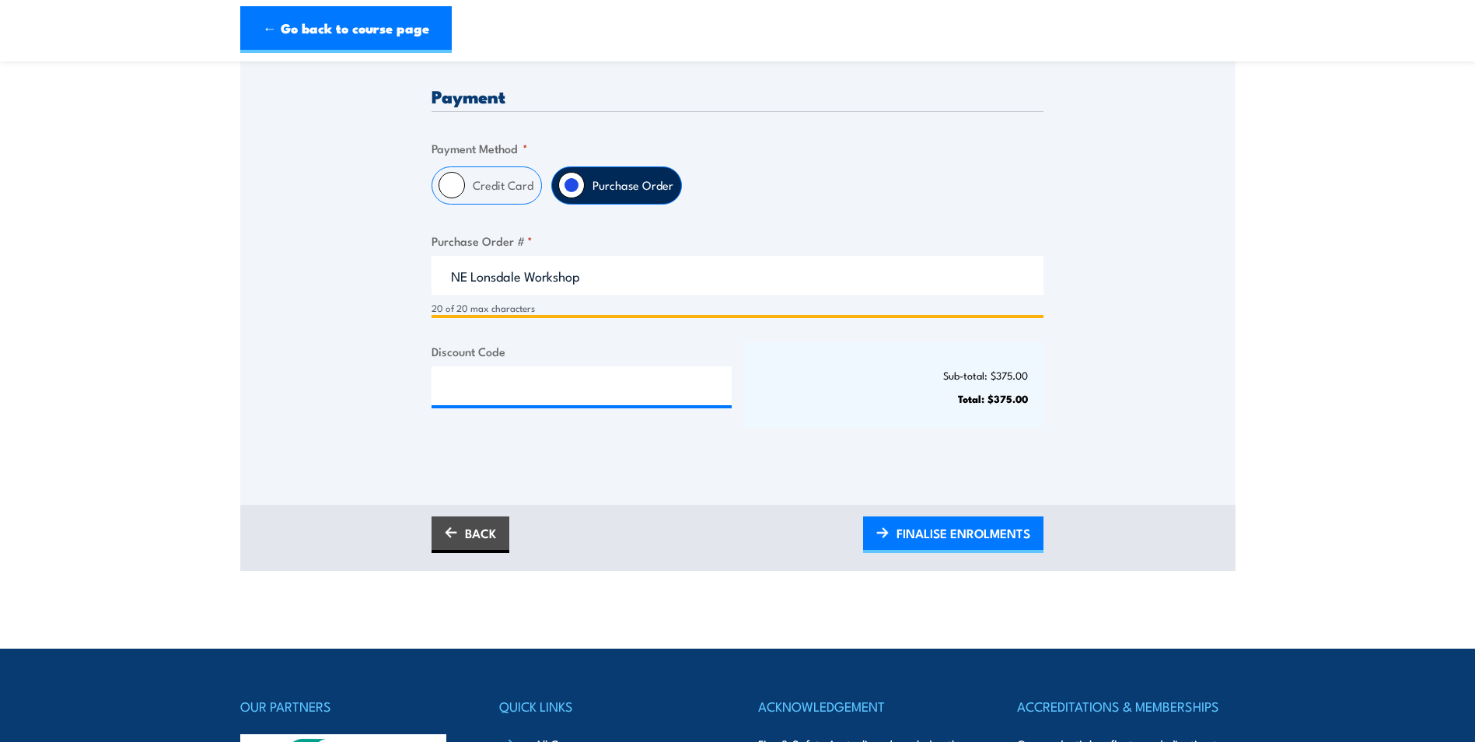
scroll to position [389, 0]
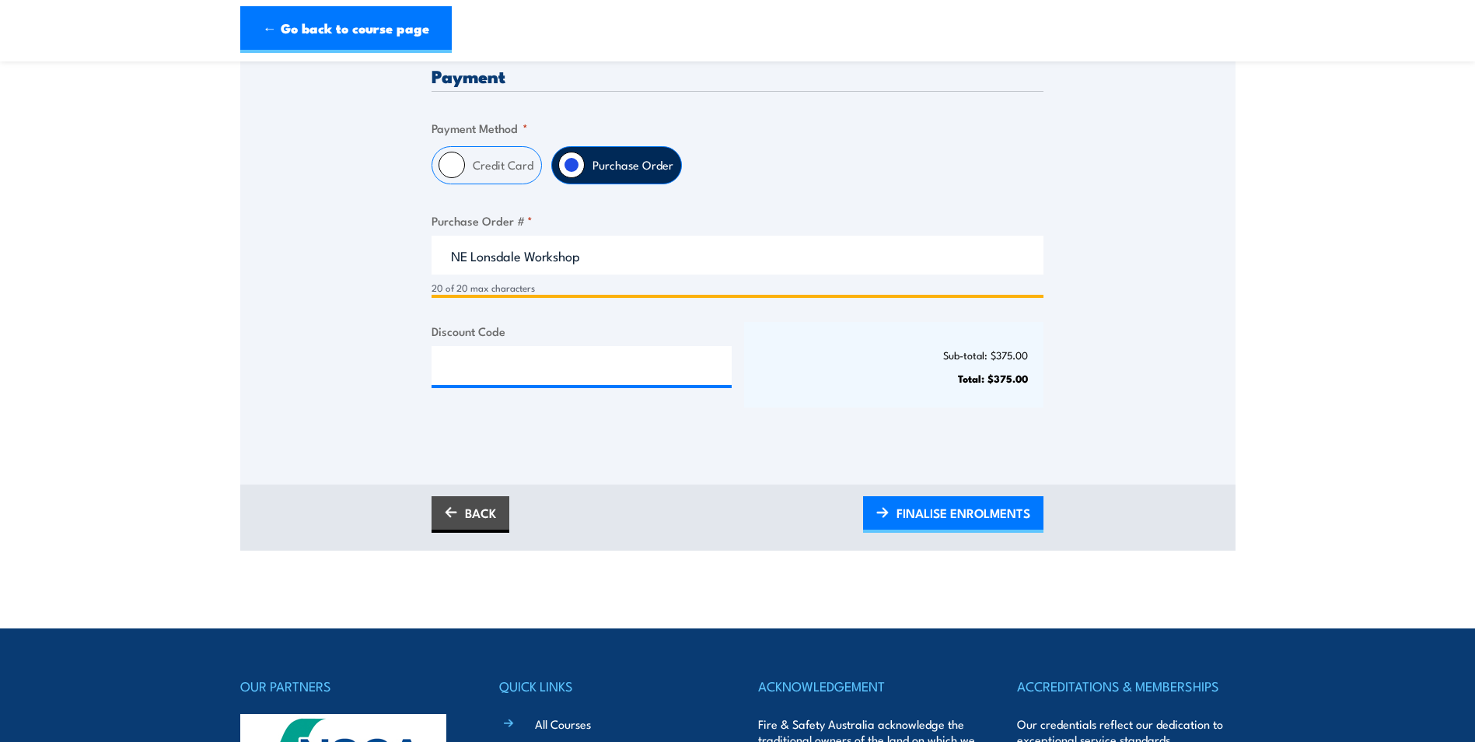
type input "NE Lonsdale Workshop"
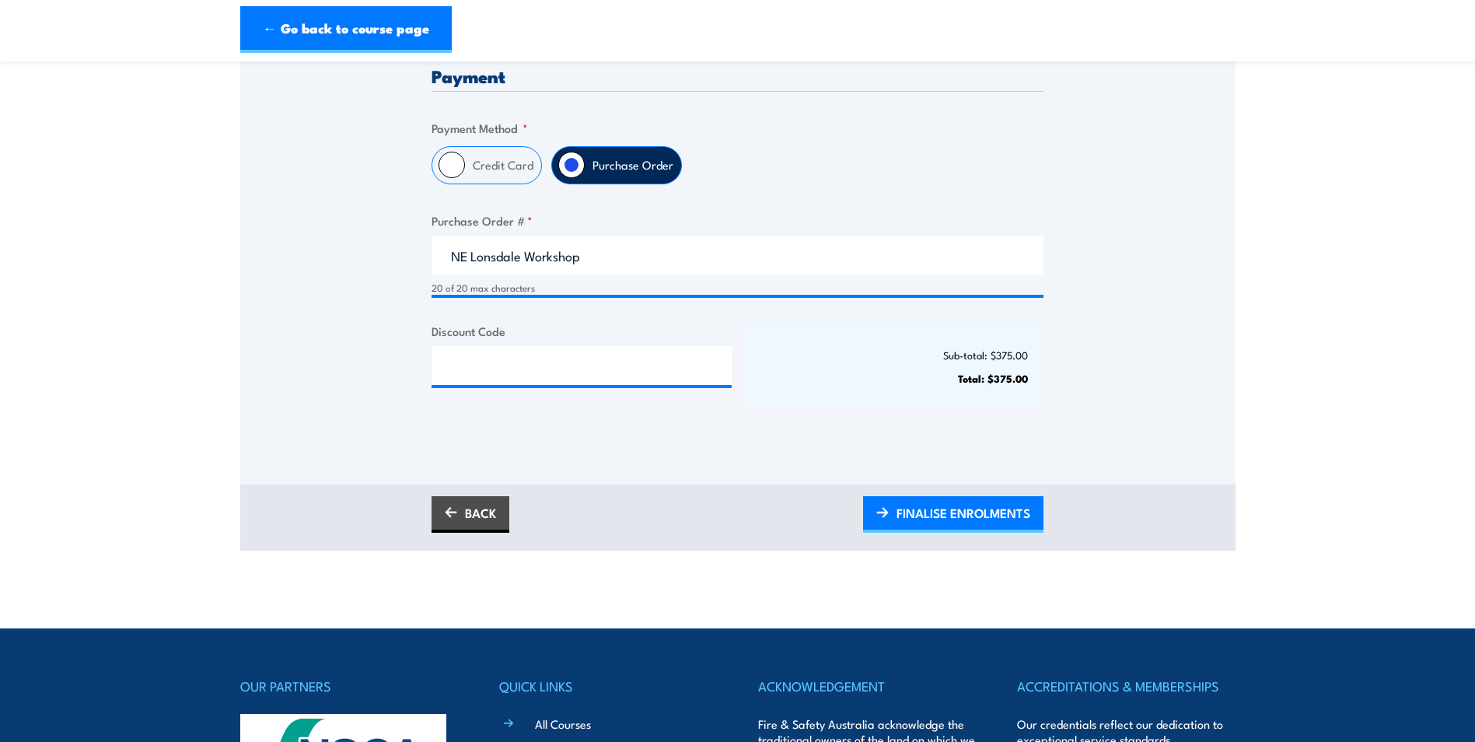
click at [818, 432] on div "Payment Only approved companies can use purchase orders. If you would like to b…" at bounding box center [738, 251] width 612 height 368
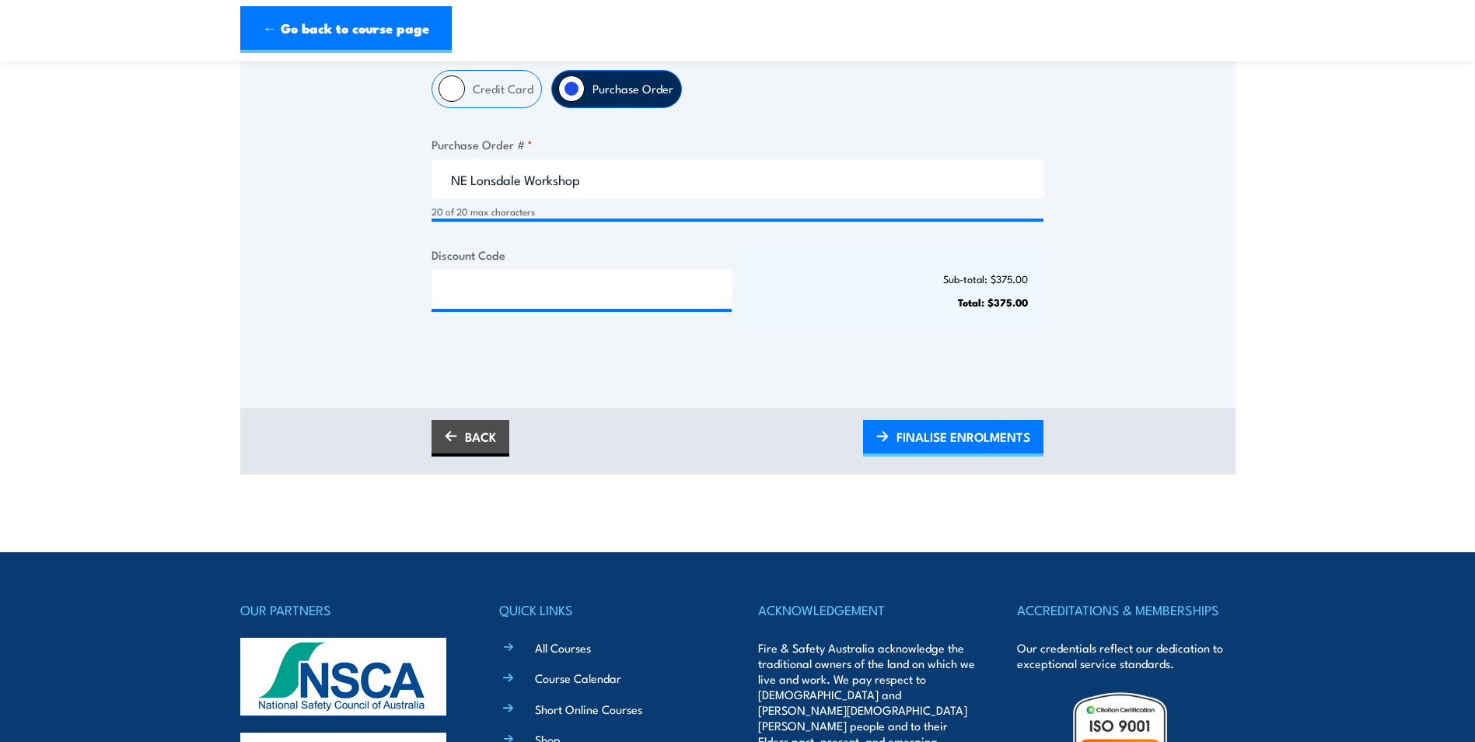
scroll to position [700, 0]
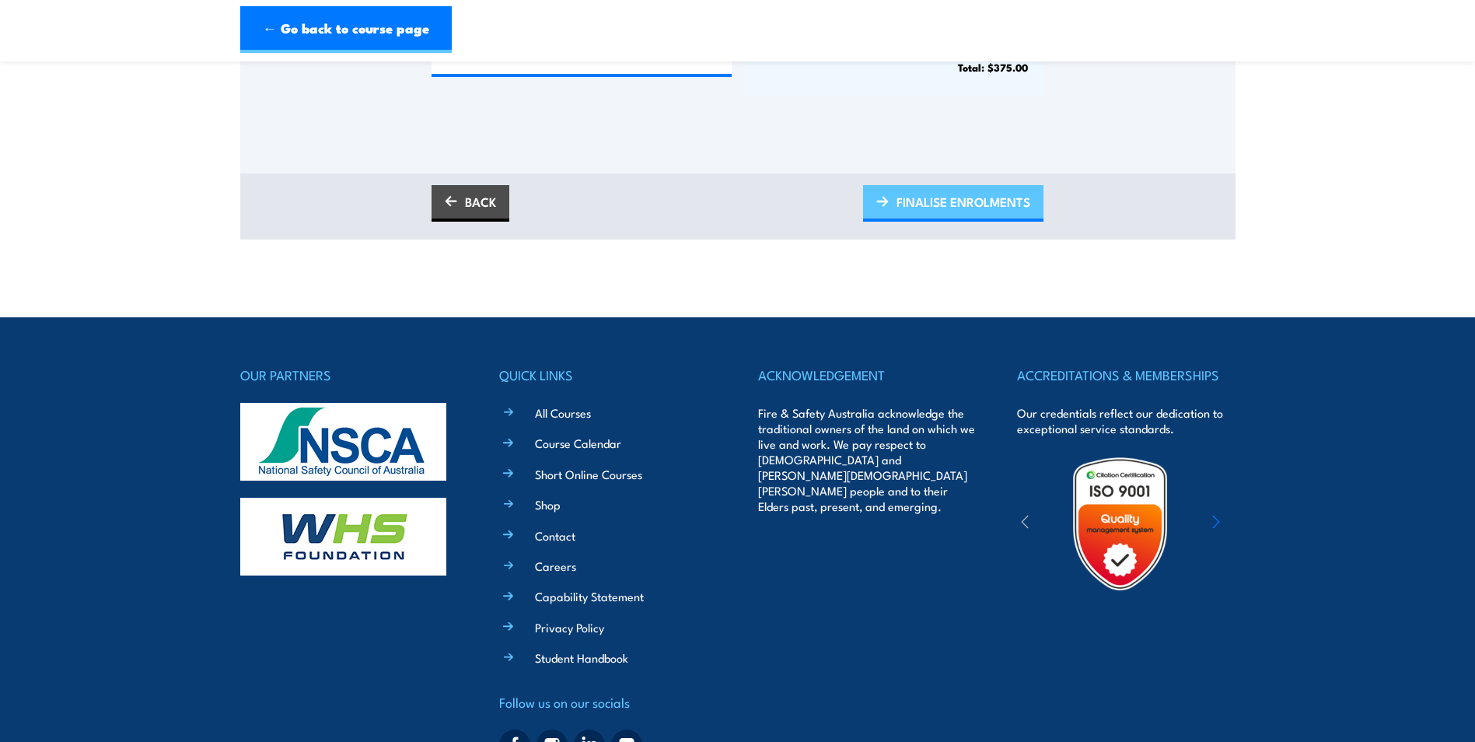
click at [918, 190] on span "FINALISE ENROLMENTS" at bounding box center [964, 201] width 134 height 41
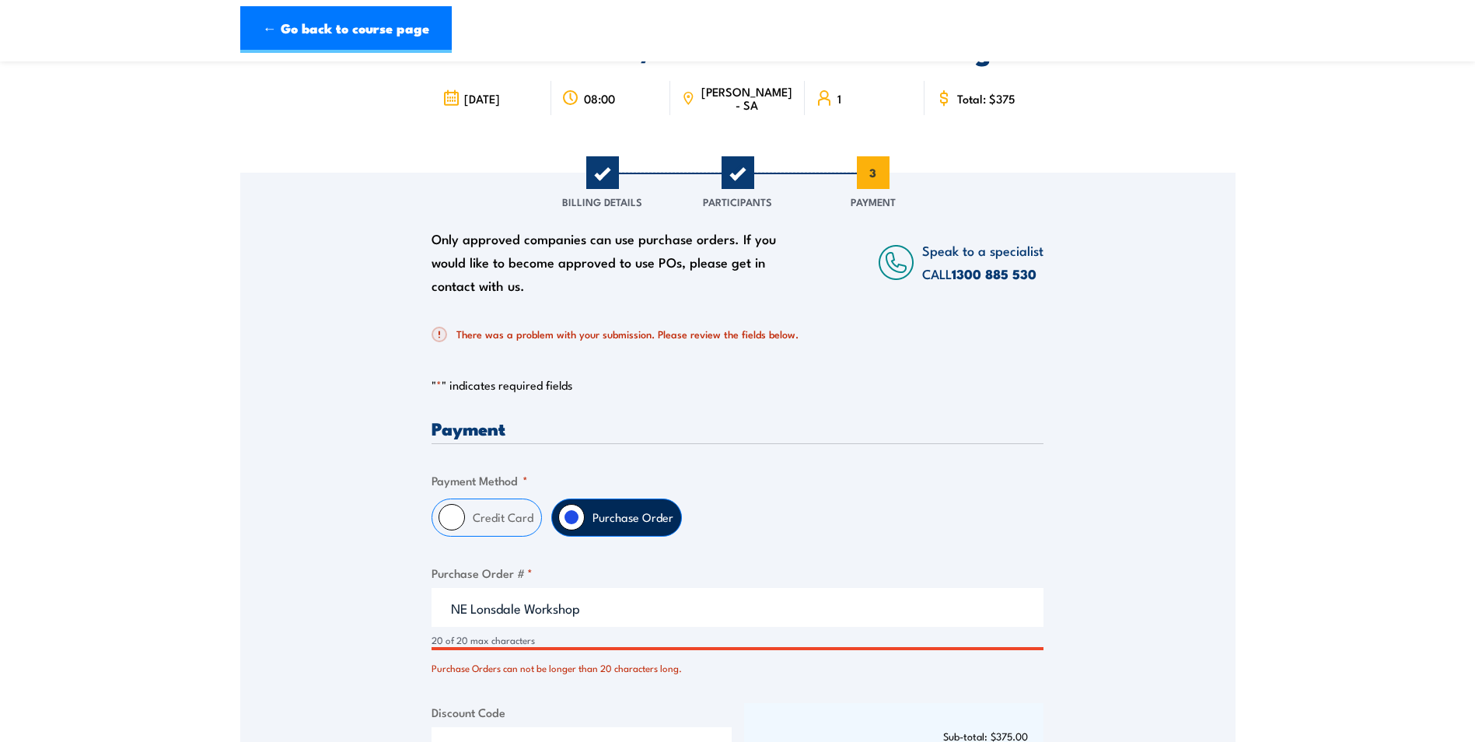
scroll to position [61, 0]
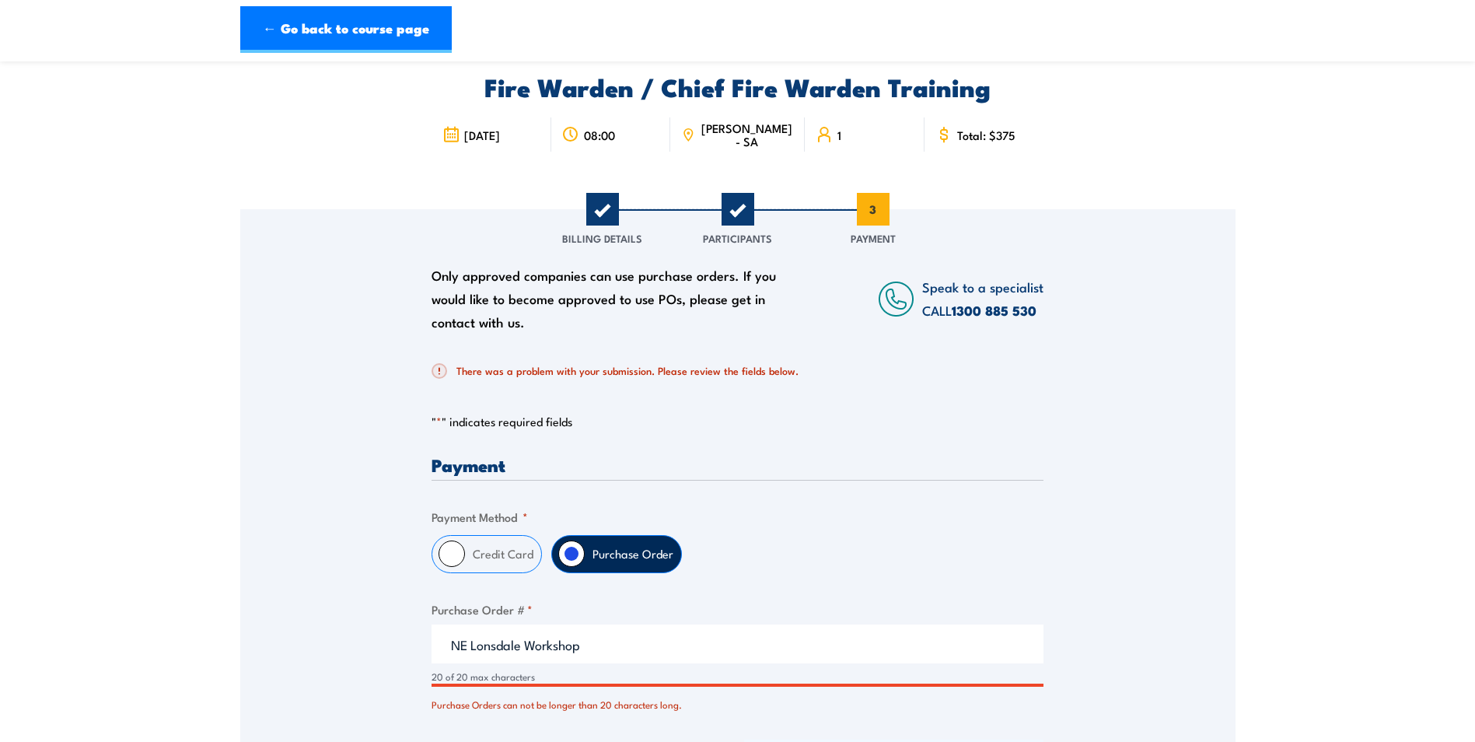
drag, startPoint x: 617, startPoint y: 652, endPoint x: 529, endPoint y: 645, distance: 88.2
click at [529, 645] on input "NE Lonsdale Workshop" at bounding box center [738, 643] width 612 height 39
drag, startPoint x: 391, startPoint y: 652, endPoint x: 932, endPoint y: 649, distance: 541.2
click at [932, 649] on input "NE Lonsdale Workshop" at bounding box center [738, 643] width 612 height 39
drag, startPoint x: 471, startPoint y: 645, endPoint x: 484, endPoint y: 644, distance: 13.3
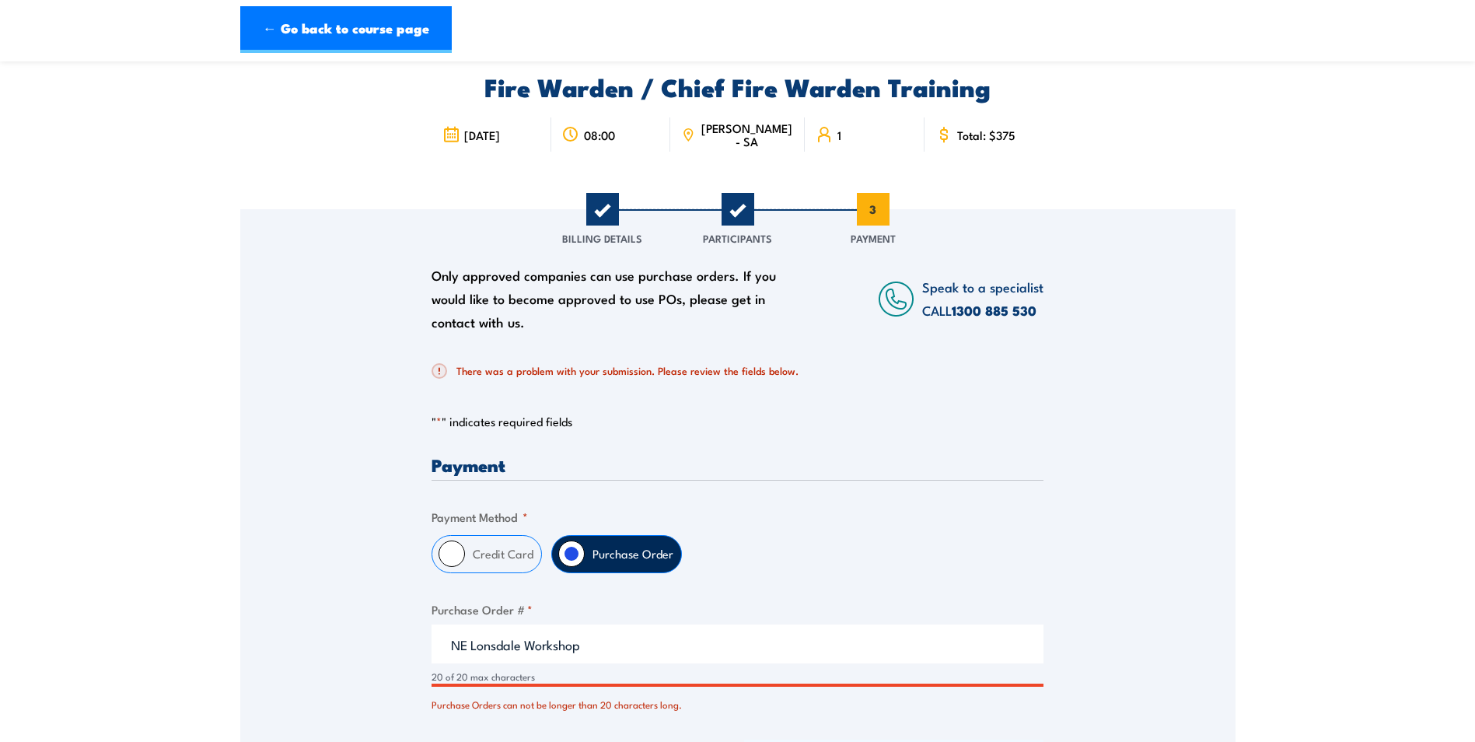
click at [471, 645] on input "NE Lonsdale Workshop" at bounding box center [738, 643] width 612 height 39
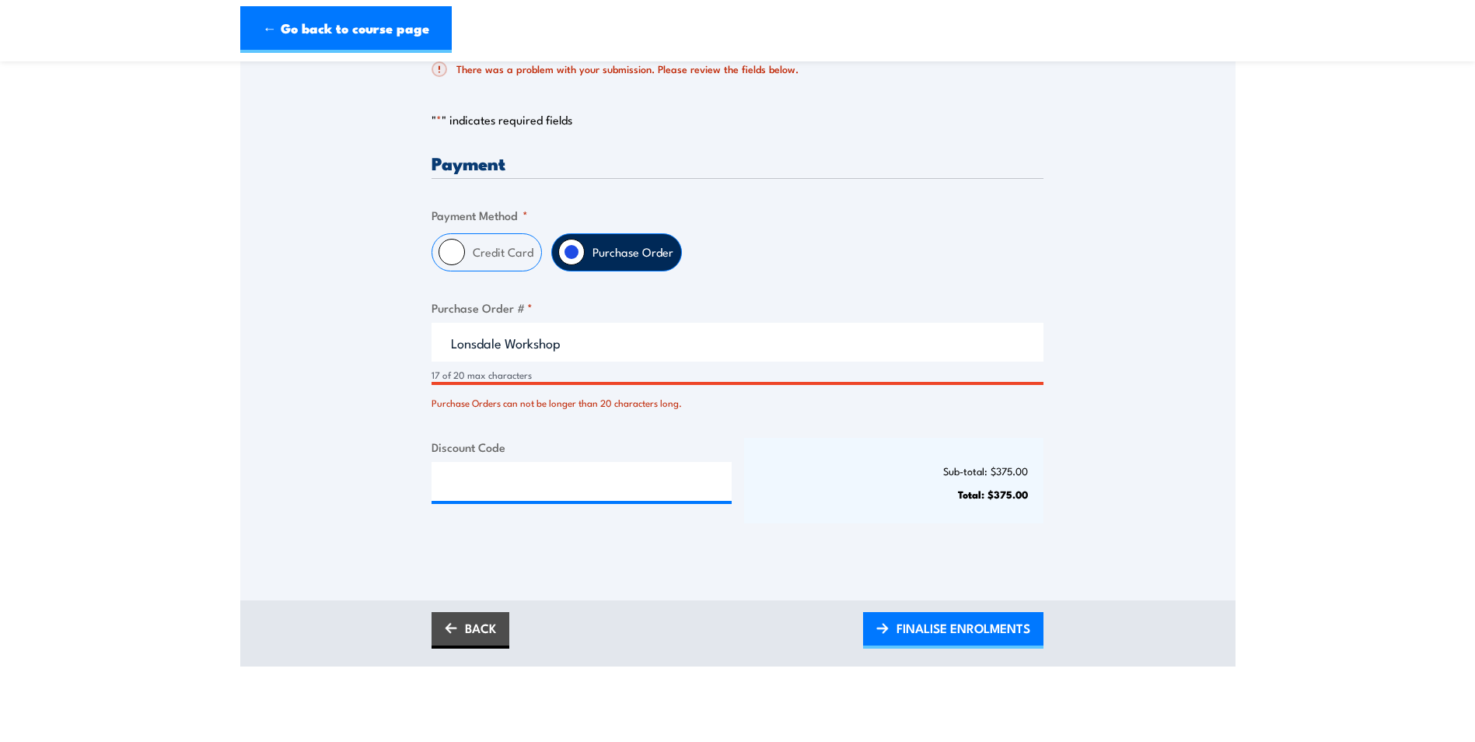
scroll to position [372, 0]
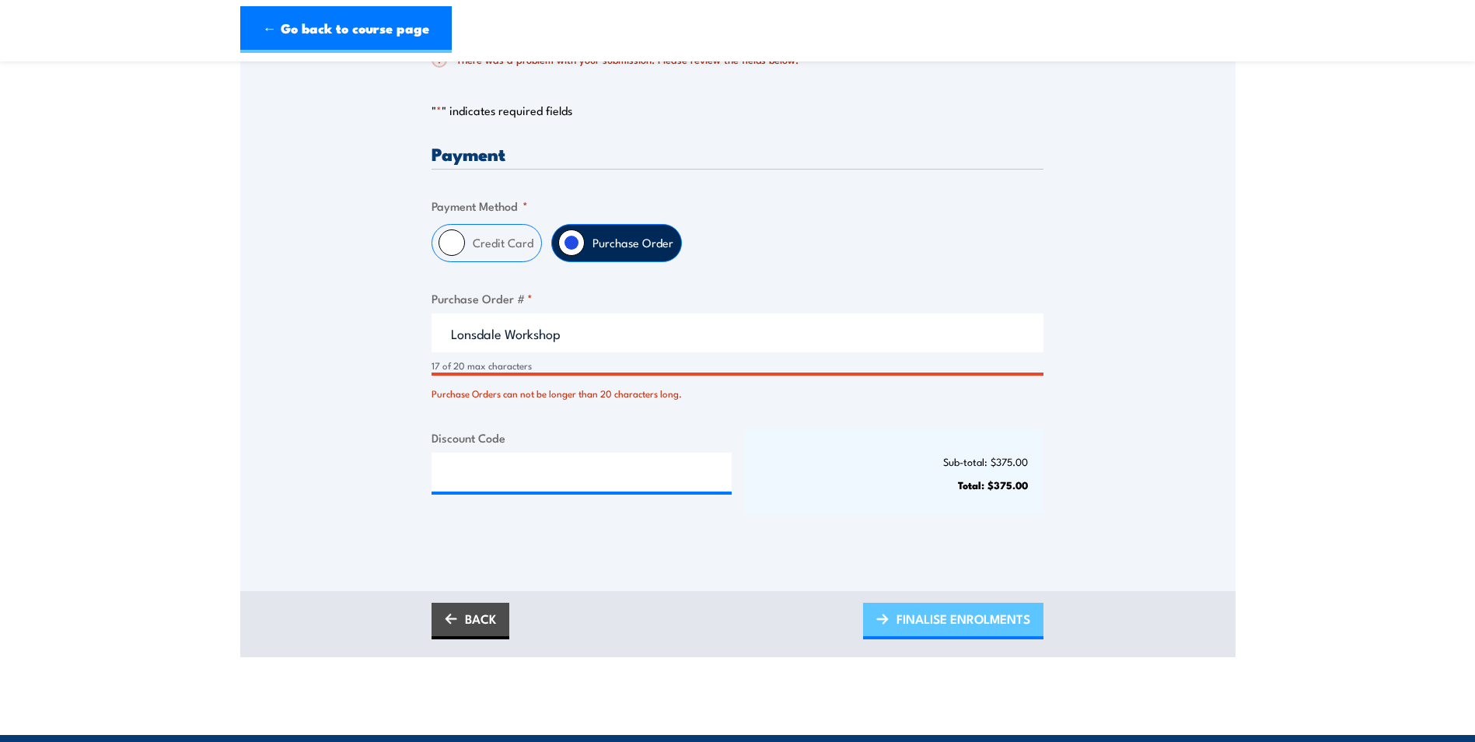
type input "Lonsdale Workshop"
click at [980, 615] on span "FINALISE ENROLMENTS" at bounding box center [964, 618] width 134 height 41
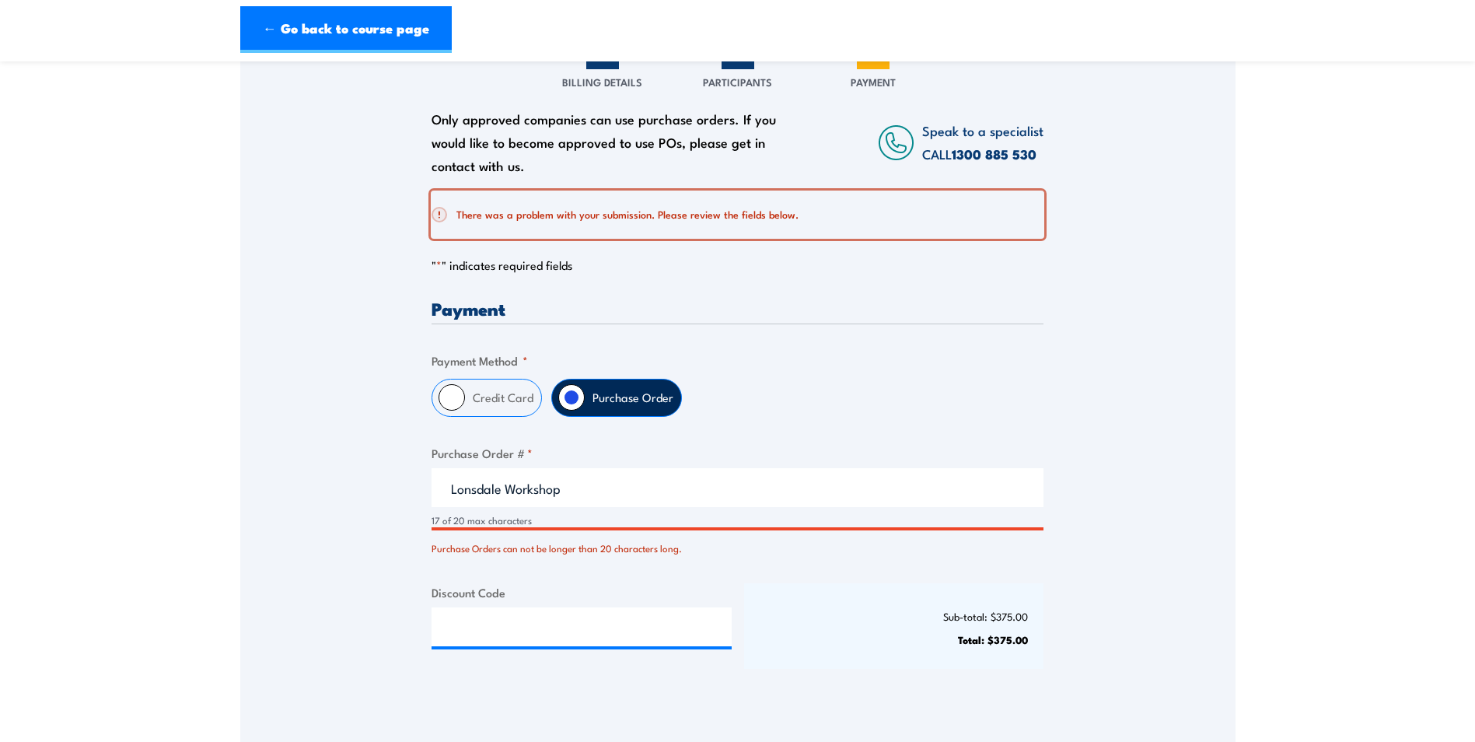
scroll to position [216, 0]
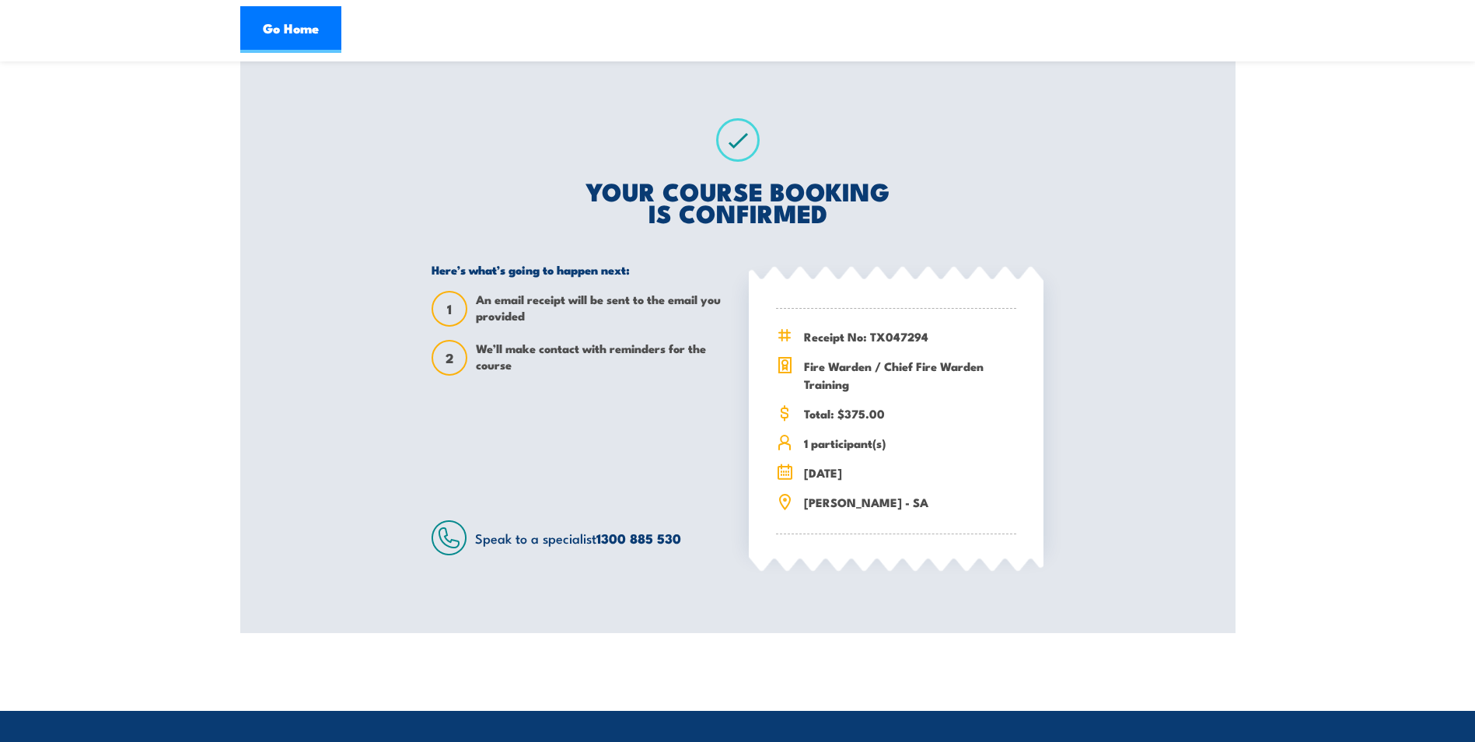
scroll to position [233, 0]
